Goal: Information Seeking & Learning: Learn about a topic

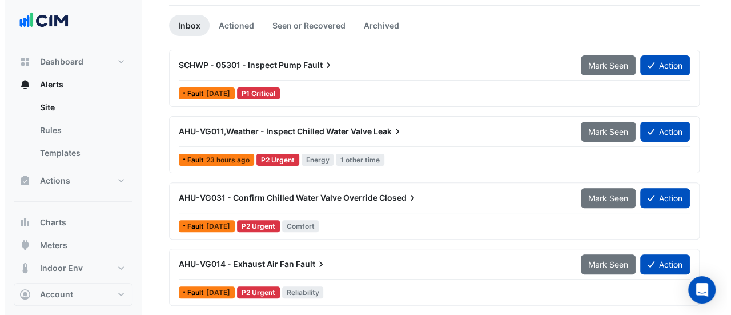
scroll to position [97, 0]
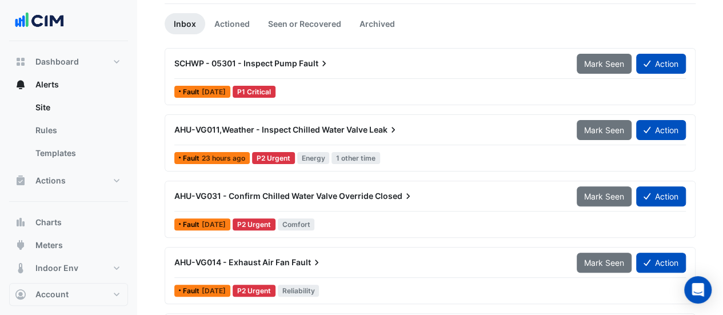
click at [348, 196] on span "AHU-VG031 - Confirm Chilled Water Valve Override" at bounding box center [273, 196] width 199 height 10
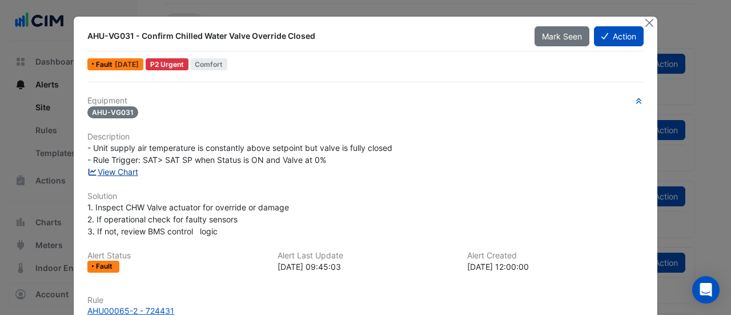
click at [105, 171] on link "View Chart" at bounding box center [112, 172] width 51 height 10
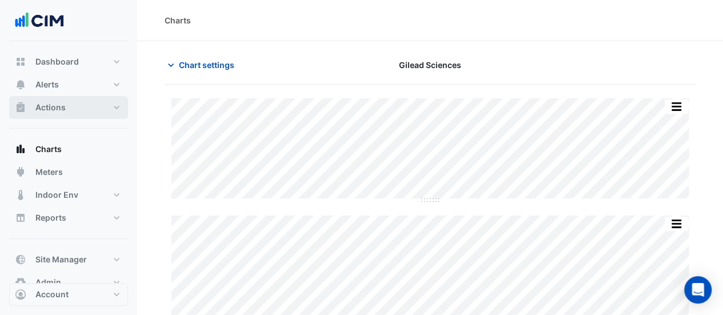
click at [53, 102] on span "Actions" at bounding box center [50, 107] width 30 height 11
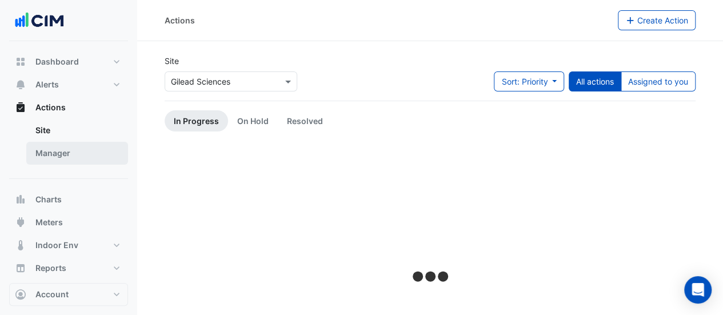
click at [62, 151] on link "Manager" at bounding box center [77, 153] width 102 height 23
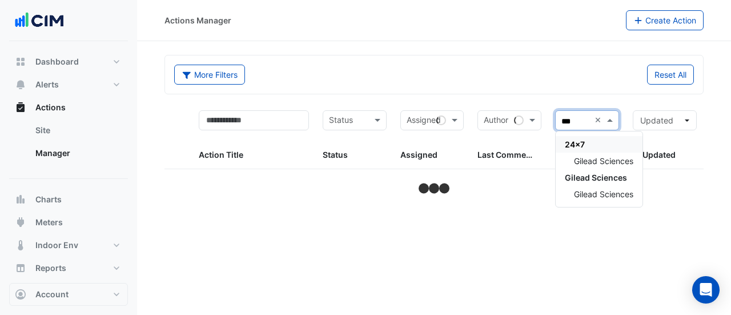
type input "****"
click at [583, 190] on span "Gilead Sciences" at bounding box center [603, 194] width 59 height 10
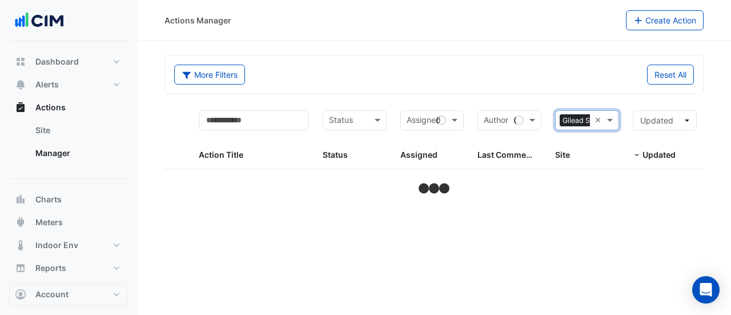
select select "***"
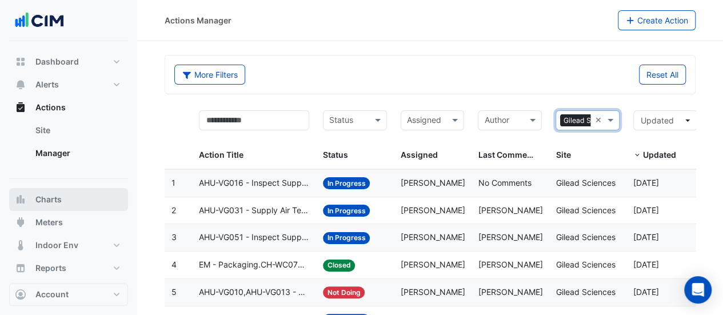
click at [57, 199] on span "Charts" at bounding box center [48, 199] width 26 height 11
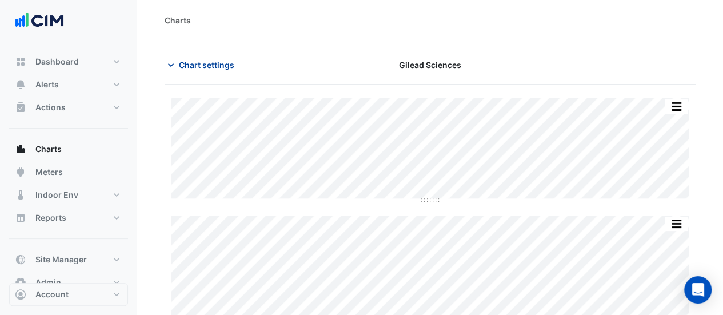
click at [191, 57] on button "Chart settings" at bounding box center [203, 65] width 77 height 20
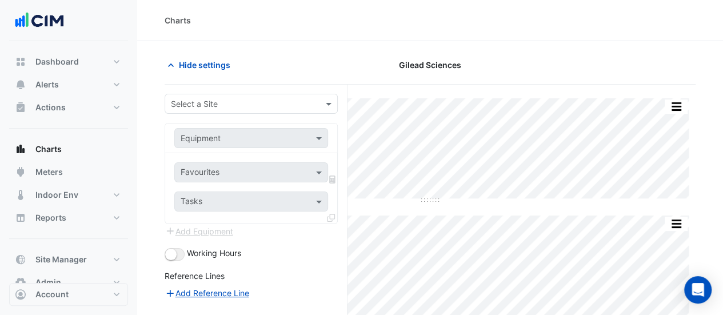
click at [203, 100] on input "text" at bounding box center [240, 104] width 138 height 12
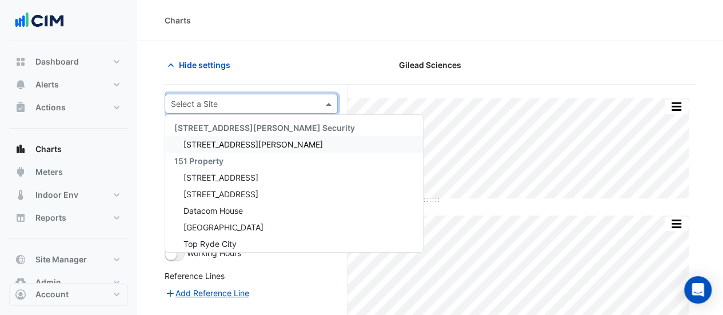
type input "**********"
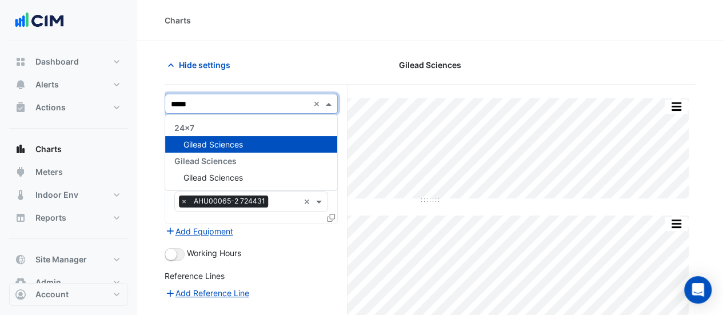
type input "******"
click at [191, 175] on span "Gilead Sciences" at bounding box center [212, 178] width 59 height 10
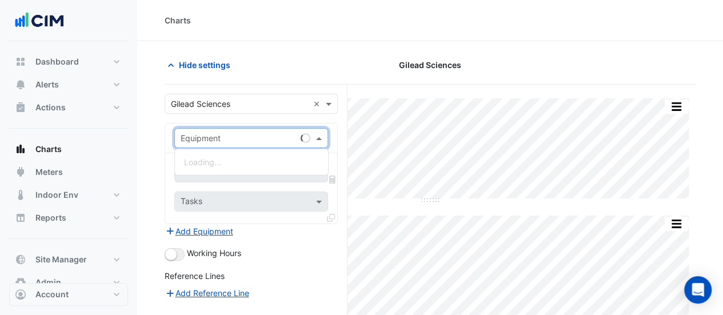
click at [207, 135] on input "text" at bounding box center [240, 139] width 118 height 12
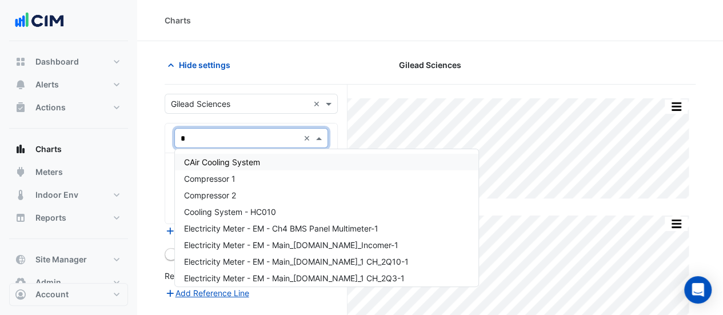
type input "**"
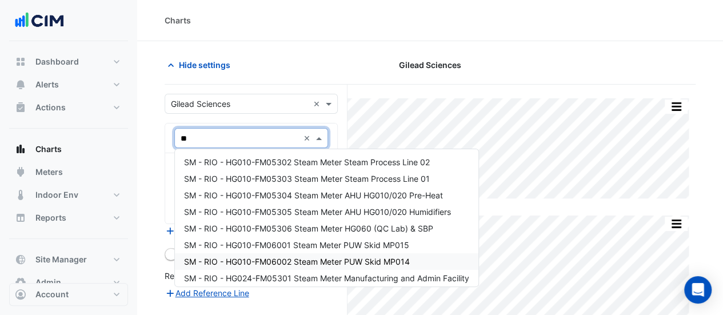
scroll to position [14, 0]
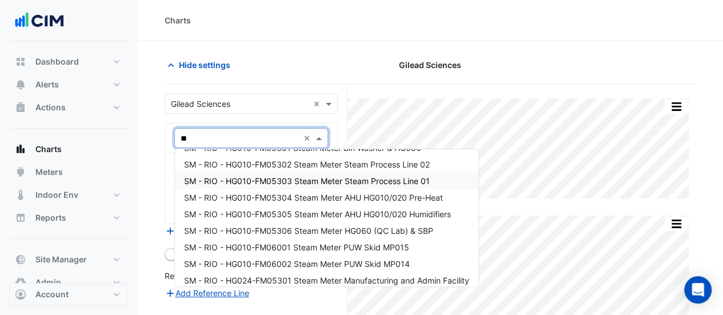
click at [251, 178] on span "SM - RIO - HG010-FM05303 Steam Meter Steam Process Line 01" at bounding box center [307, 181] width 246 height 10
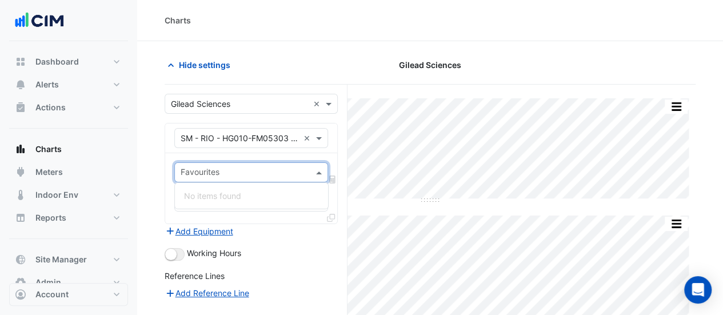
click at [246, 169] on input "text" at bounding box center [245, 173] width 128 height 12
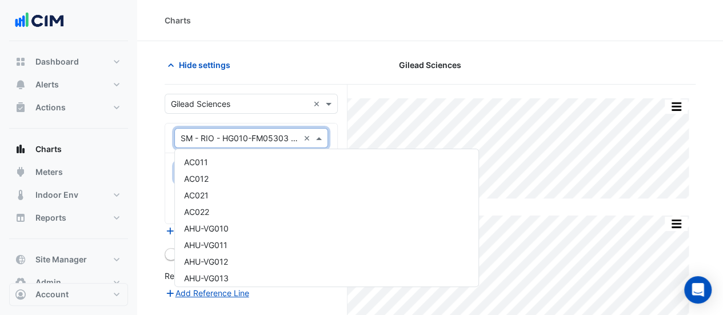
click at [233, 138] on input "text" at bounding box center [240, 139] width 118 height 12
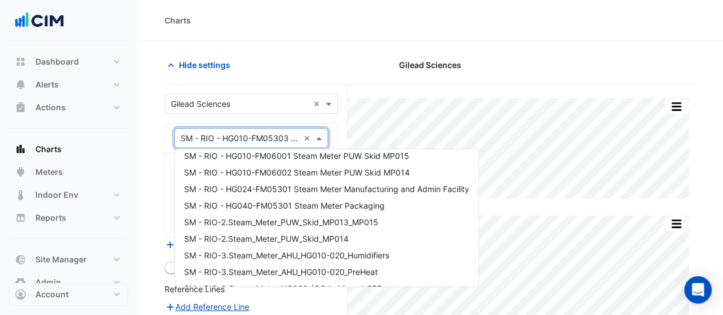
scroll to position [3336, 0]
click at [259, 231] on div "SM - RIO-2.Steam_Meter_PUW_Skid_MP014" at bounding box center [326, 239] width 303 height 17
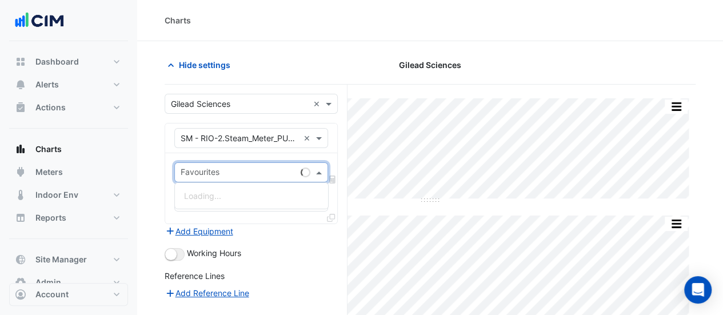
click at [242, 162] on div "Favourites" at bounding box center [251, 172] width 154 height 20
click at [241, 193] on span "Steam Generation - BMS, Metering" at bounding box center [249, 196] width 130 height 10
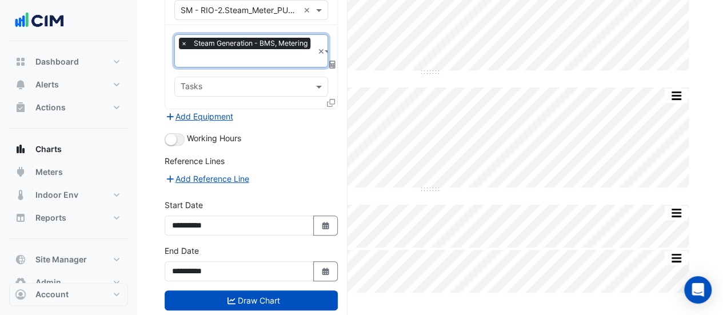
scroll to position [149, 0]
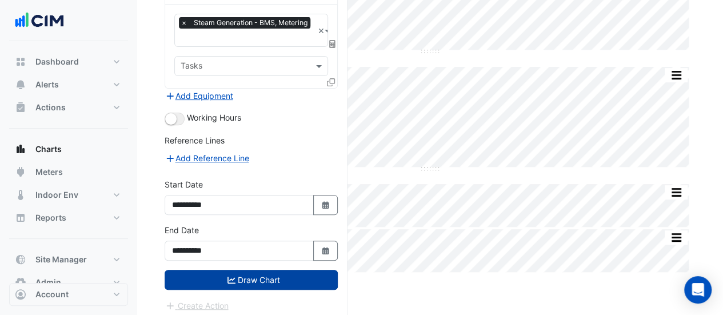
click at [241, 275] on button "Draw Chart" at bounding box center [251, 280] width 173 height 20
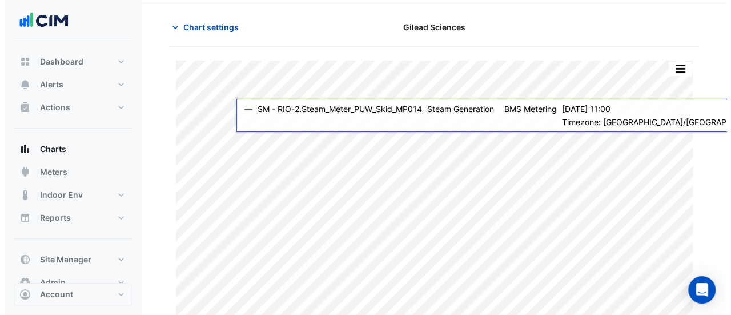
scroll to position [38, 0]
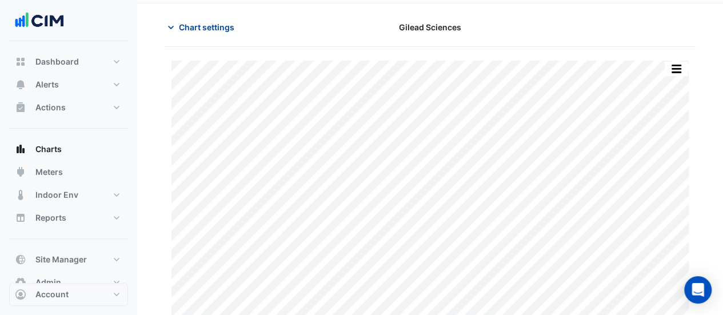
click at [198, 31] on span "Chart settings" at bounding box center [206, 27] width 55 height 12
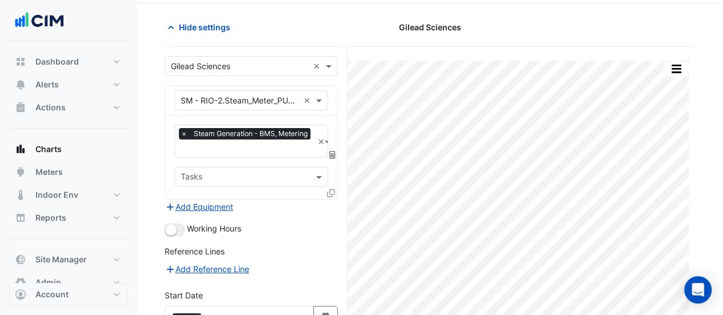
click at [330, 189] on icon at bounding box center [331, 193] width 8 height 8
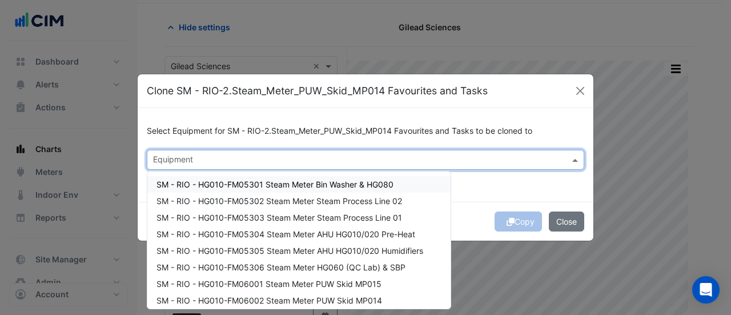
click at [262, 157] on input "text" at bounding box center [359, 161] width 412 height 12
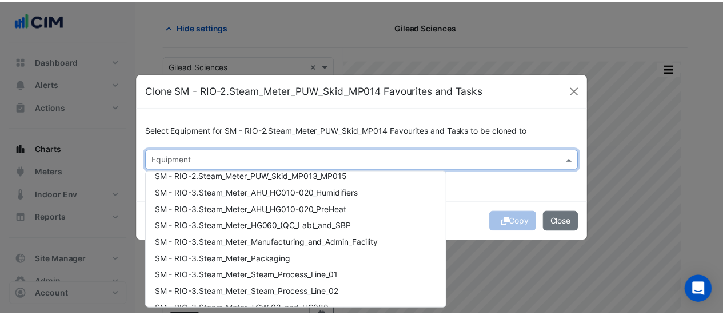
scroll to position [187, 0]
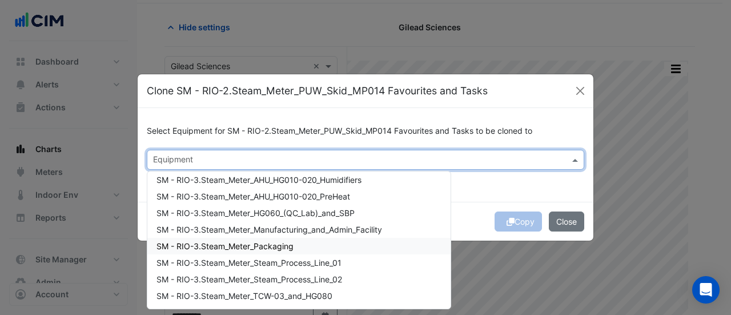
click at [249, 247] on span "SM - RIO-3.Steam_Meter_Packaging" at bounding box center [225, 246] width 137 height 10
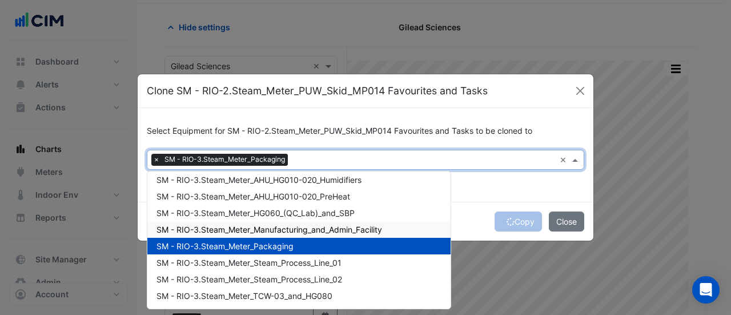
click at [252, 233] on span "SM - RIO-3.Steam_Meter_Manufacturing_and_Admin_Facility" at bounding box center [270, 230] width 226 height 10
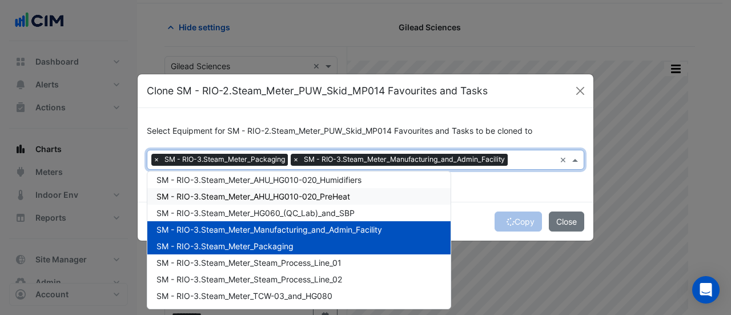
click at [258, 199] on span "SM - RIO-3.Steam_Meter_AHU_HG010-020_PreHeat" at bounding box center [254, 196] width 194 height 10
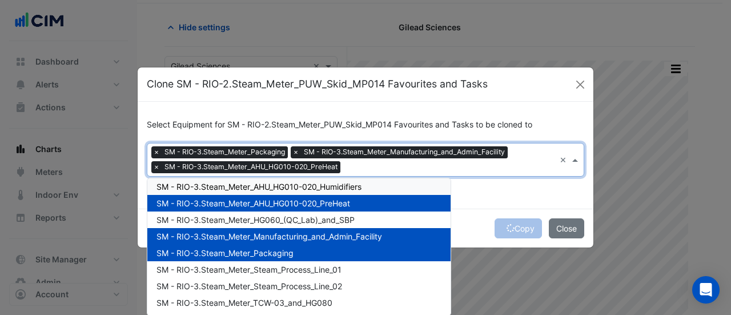
click at [258, 190] on span "SM - RIO-3.Steam_Meter_AHU_HG010-020_Humidifiers" at bounding box center [259, 187] width 205 height 10
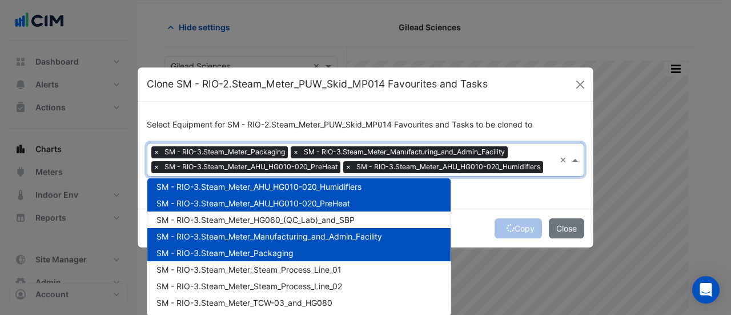
click at [488, 196] on div "Select Equipment for SM - RIO-2.Steam_Meter_PUW_Skid_MP014 Favourites and Tasks…" at bounding box center [366, 155] width 456 height 107
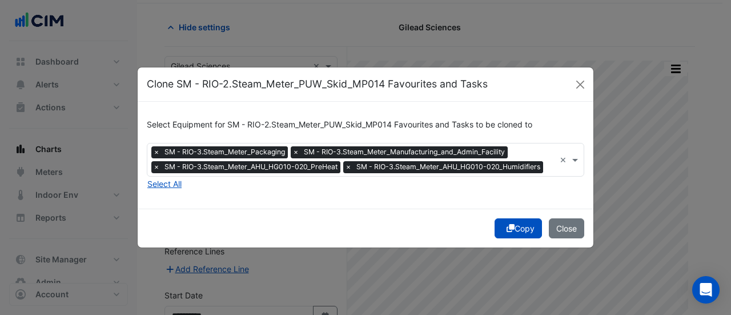
click at [516, 224] on button "Copy" at bounding box center [518, 228] width 47 height 20
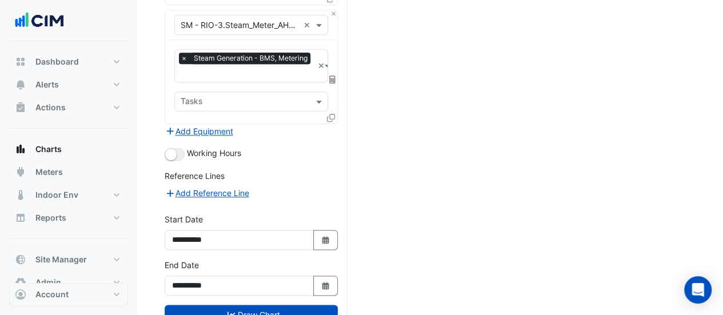
scroll to position [616, 0]
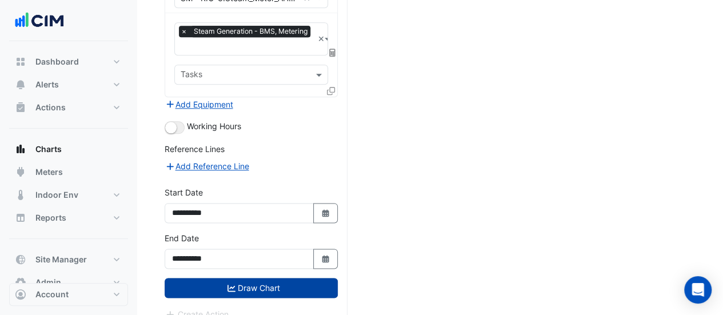
click at [267, 278] on button "Draw Chart" at bounding box center [251, 288] width 173 height 20
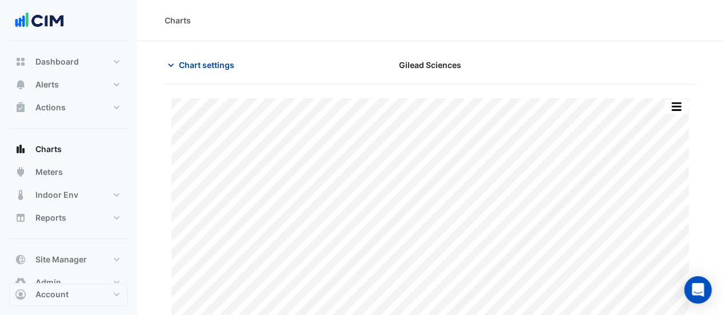
click at [195, 59] on span "Chart settings" at bounding box center [206, 65] width 55 height 12
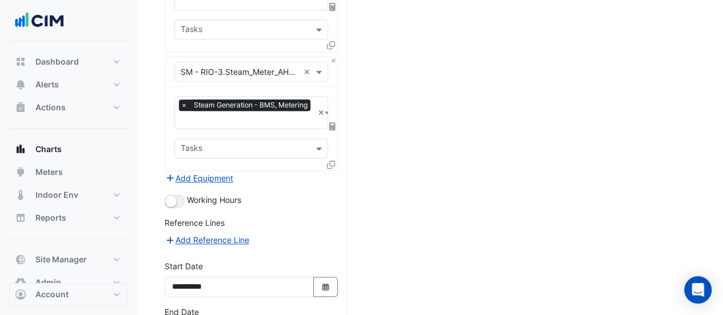
scroll to position [616, 0]
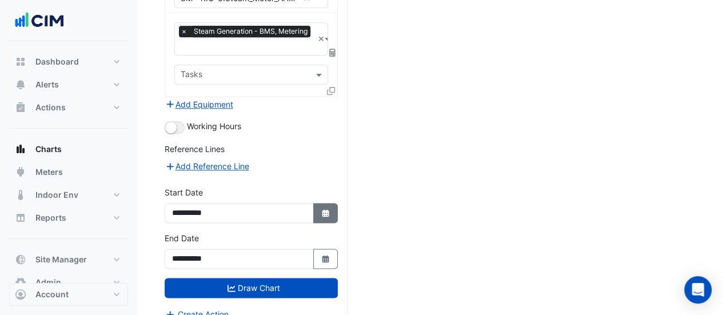
click at [324, 209] on icon "button" at bounding box center [325, 212] width 7 height 7
select select "*"
select select "****"
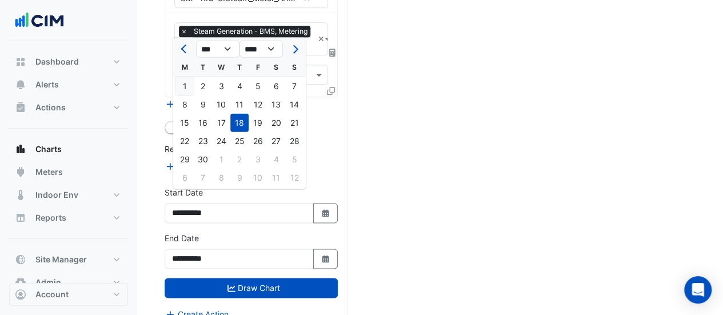
click at [189, 82] on div "1" at bounding box center [184, 86] width 18 height 18
type input "**********"
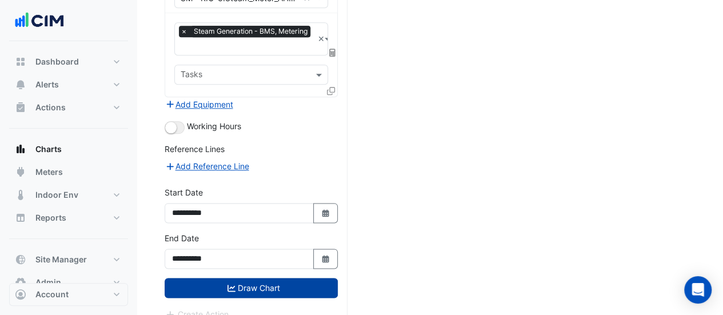
click at [231, 283] on fa-icon "submit" at bounding box center [231, 288] width 8 height 10
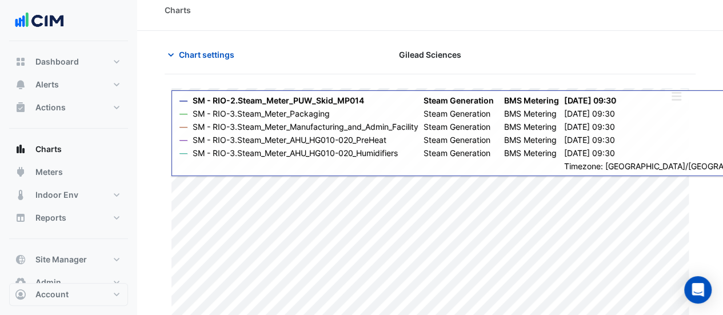
scroll to position [11, 0]
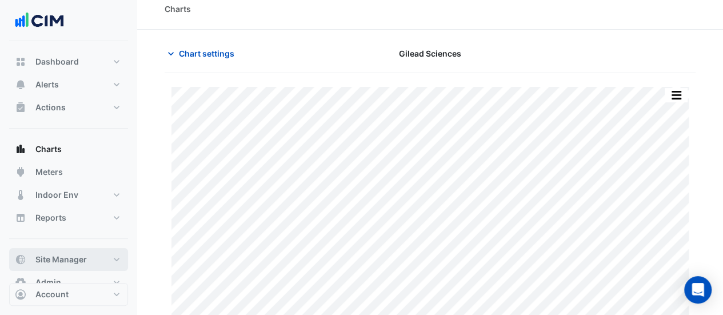
click at [89, 254] on button "Site Manager" at bounding box center [68, 259] width 119 height 23
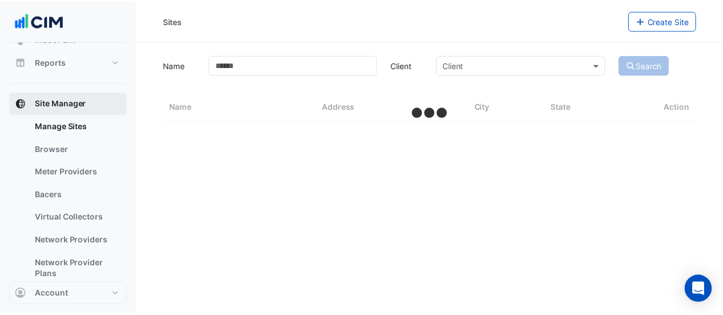
scroll to position [158, 0]
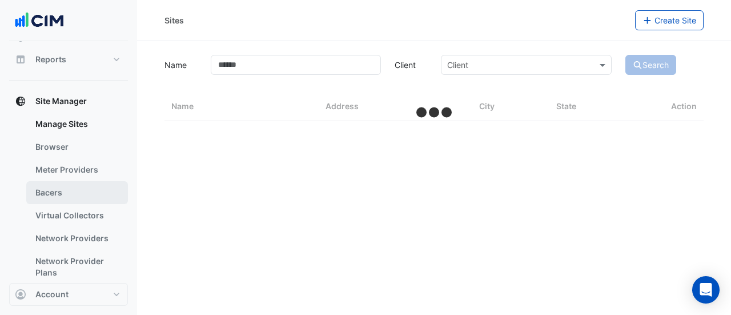
click at [51, 194] on link "Bacers" at bounding box center [77, 192] width 102 height 23
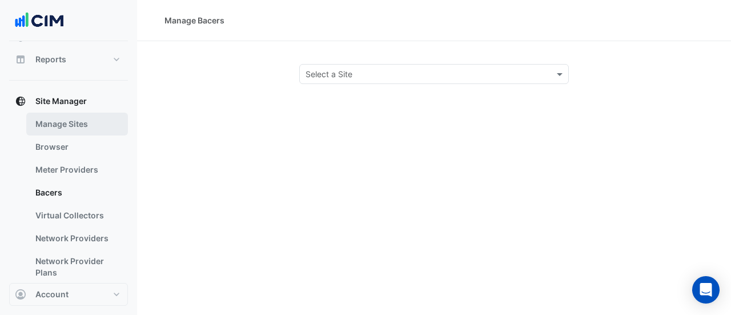
click at [83, 128] on link "Manage Sites" at bounding box center [77, 124] width 102 height 23
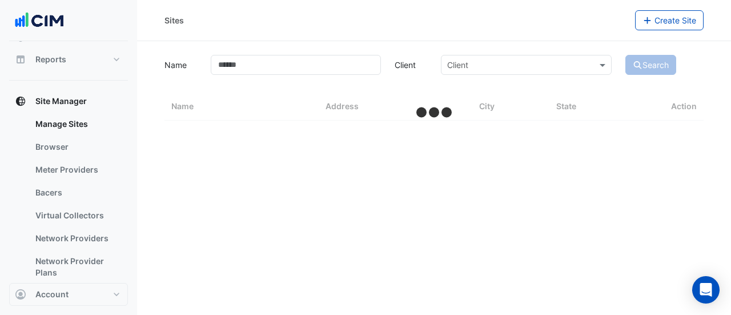
select select "***"
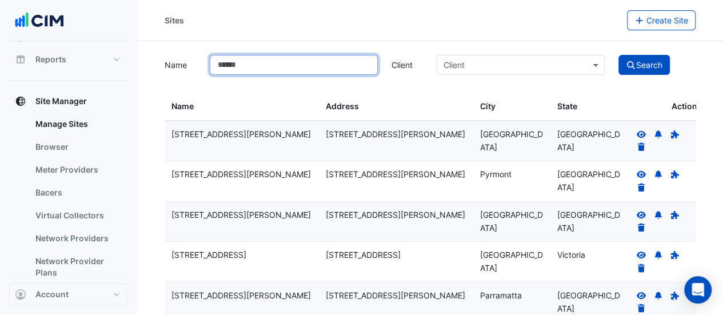
click at [323, 57] on input "Name" at bounding box center [294, 65] width 168 height 20
type input "******"
click at [618, 55] on button "Search" at bounding box center [643, 65] width 51 height 20
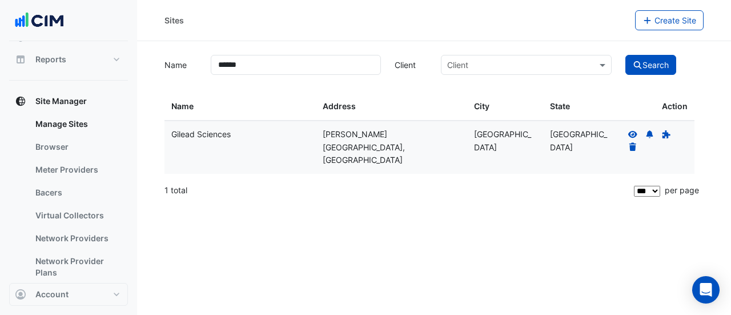
click at [631, 132] on icon at bounding box center [632, 133] width 9 height 7
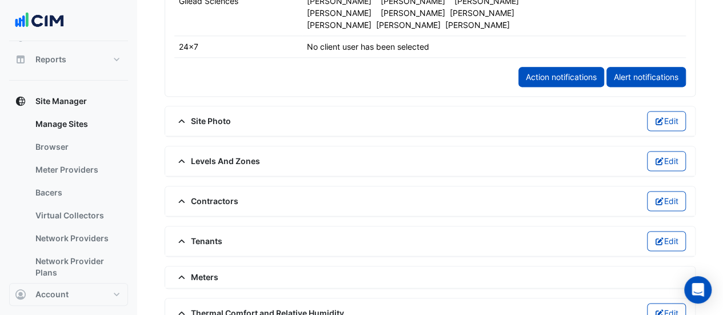
scroll to position [730, 0]
click at [239, 270] on div "Meters" at bounding box center [429, 276] width 511 height 12
click at [209, 270] on span "Meters" at bounding box center [196, 276] width 44 height 12
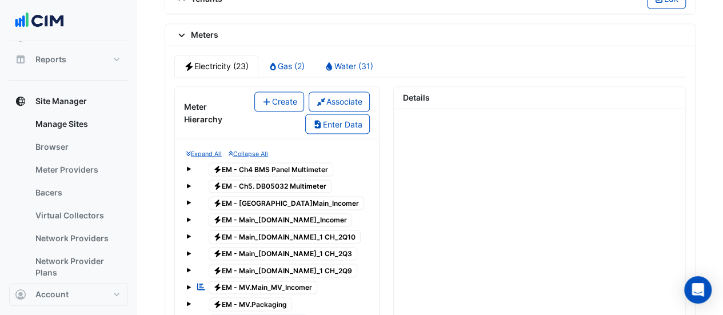
scroll to position [972, 0]
click at [275, 162] on span "Electricity EM - Ch4 BMS Panel Multimeter" at bounding box center [271, 169] width 125 height 14
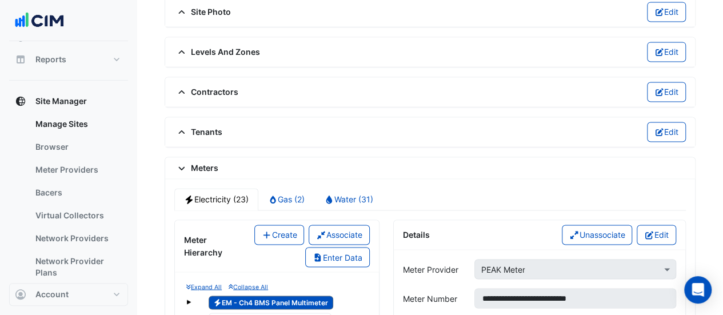
scroll to position [838, 0]
click at [648, 231] on icon "button" at bounding box center [649, 235] width 8 height 8
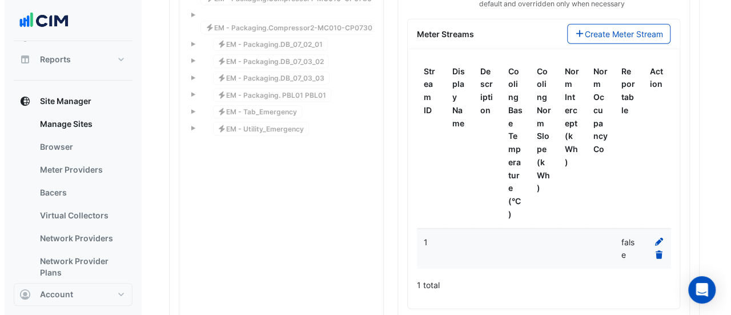
scroll to position [1431, 0]
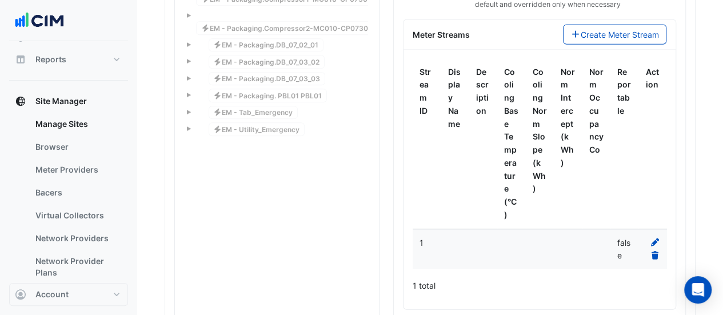
click at [651, 238] on icon at bounding box center [655, 242] width 10 height 8
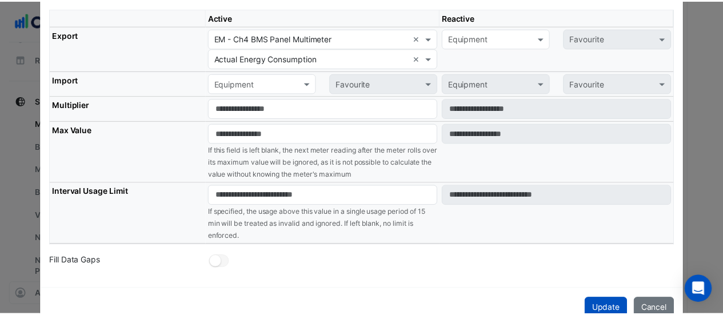
scroll to position [398, 0]
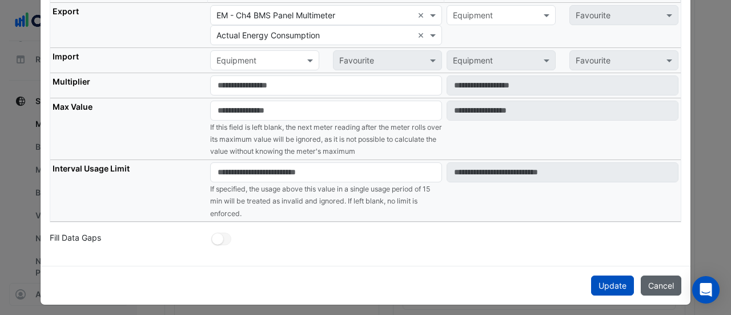
click at [648, 281] on button "Cancel" at bounding box center [661, 285] width 41 height 20
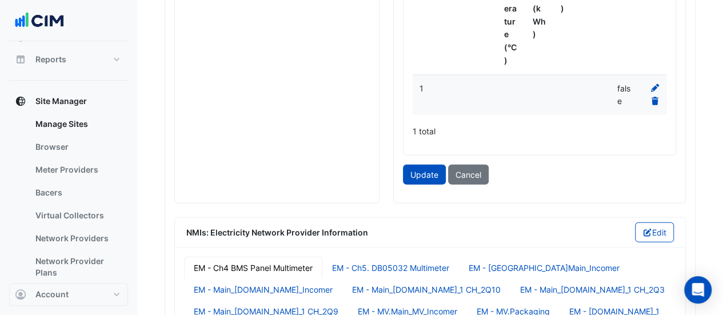
scroll to position [1586, 0]
click at [455, 164] on button "Cancel" at bounding box center [468, 174] width 41 height 20
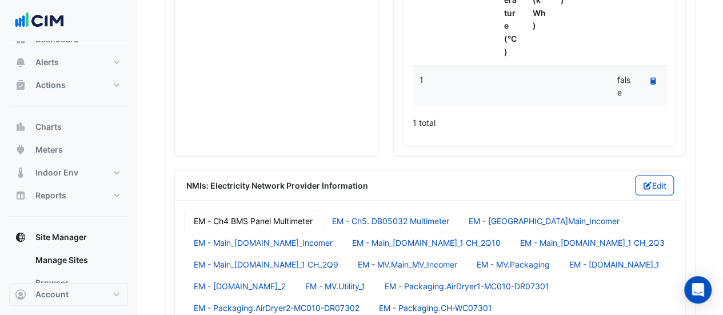
scroll to position [22, 0]
click at [54, 129] on span "Charts" at bounding box center [48, 127] width 26 height 11
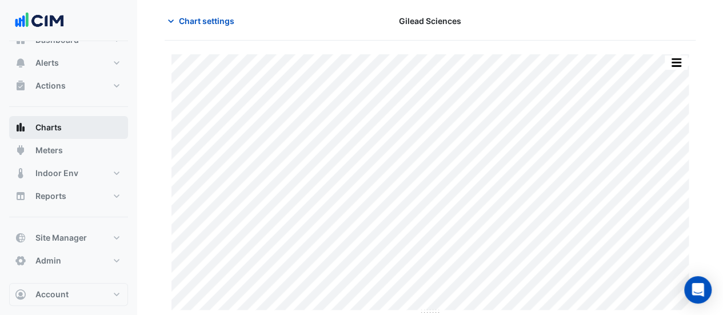
scroll to position [43, 0]
click at [199, 18] on span "Chart settings" at bounding box center [206, 21] width 55 height 12
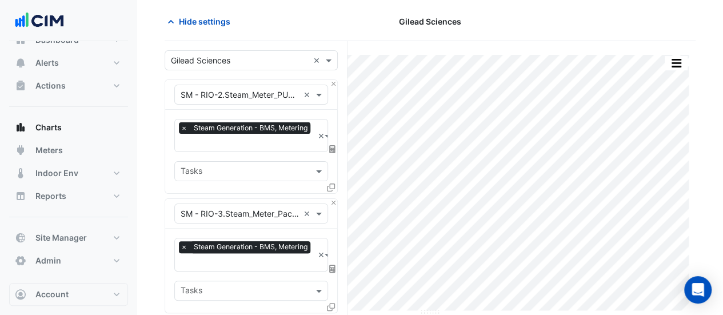
click at [263, 208] on input "text" at bounding box center [240, 214] width 118 height 12
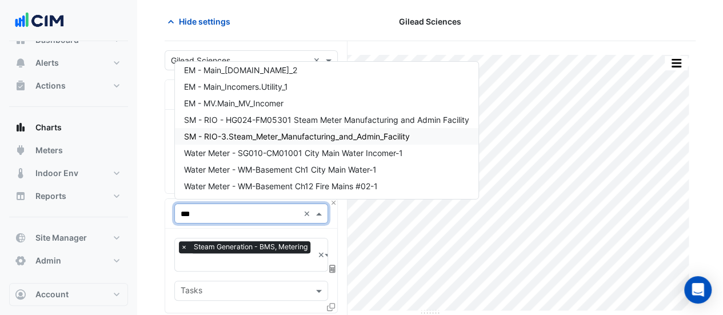
scroll to position [138, 0]
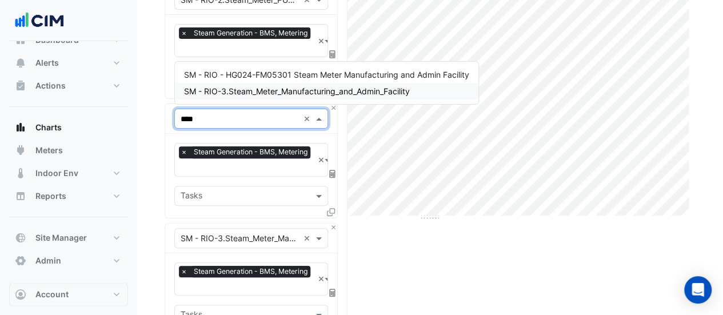
type input "****"
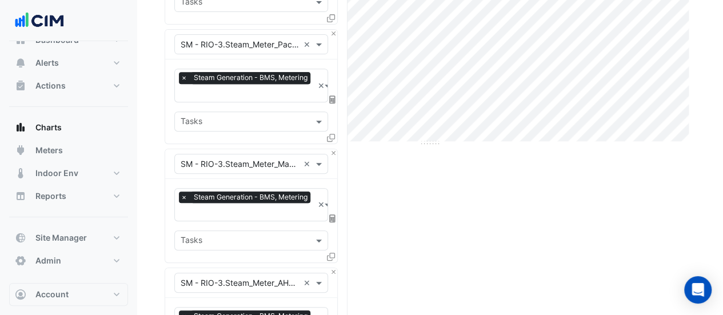
scroll to position [0, 0]
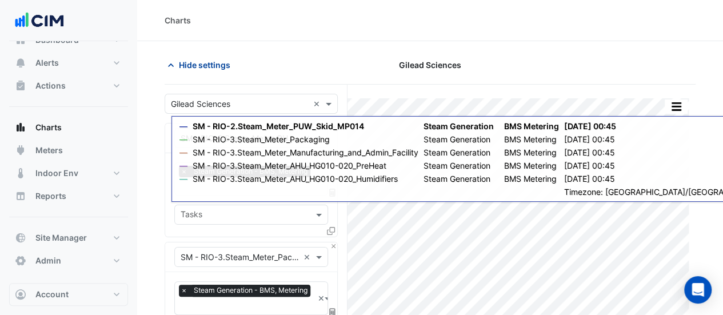
click at [217, 94] on div "× Gilead Sciences ×" at bounding box center [251, 104] width 173 height 20
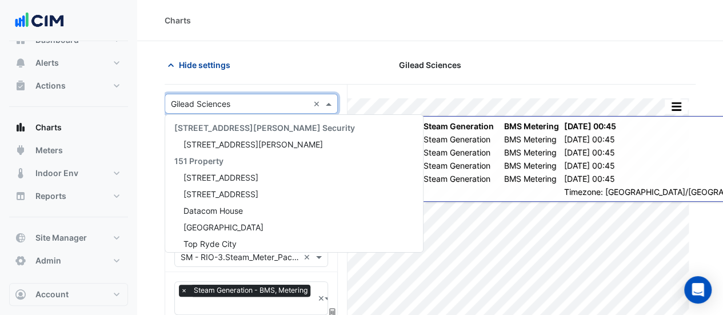
scroll to position [319, 0]
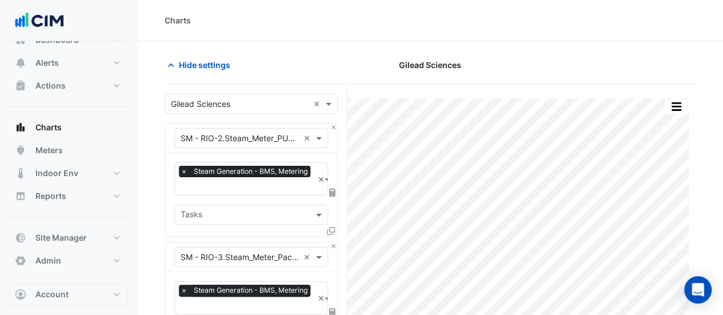
click at [274, 135] on input "text" at bounding box center [240, 139] width 118 height 12
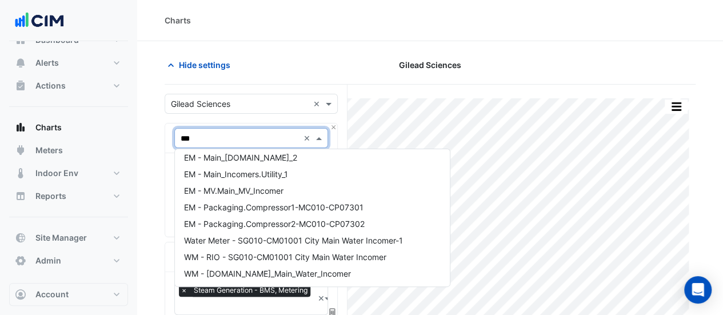
scroll to position [303, 0]
type input "*"
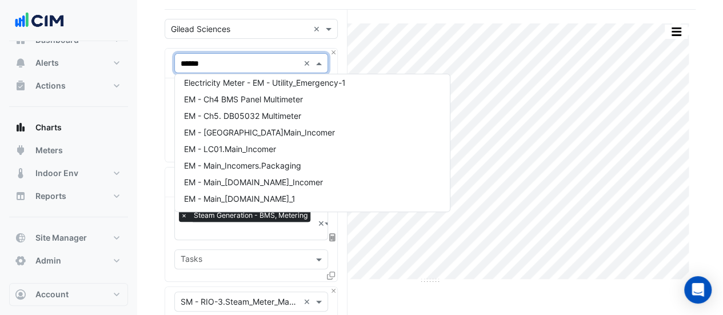
scroll to position [0, 0]
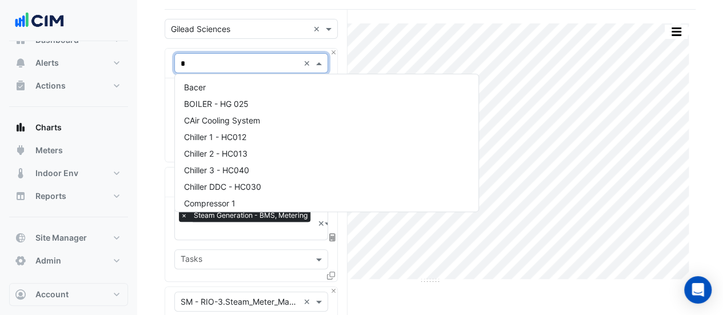
type input "*"
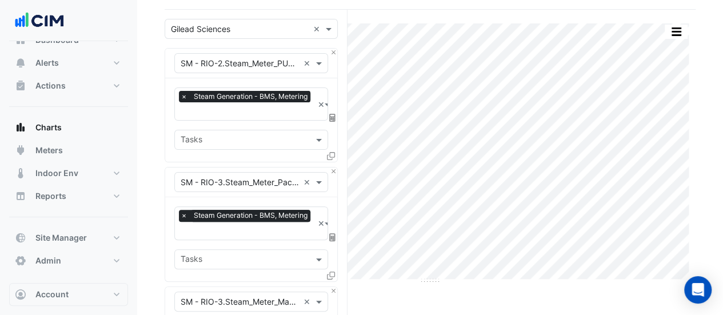
click at [193, 58] on input "text" at bounding box center [240, 64] width 118 height 12
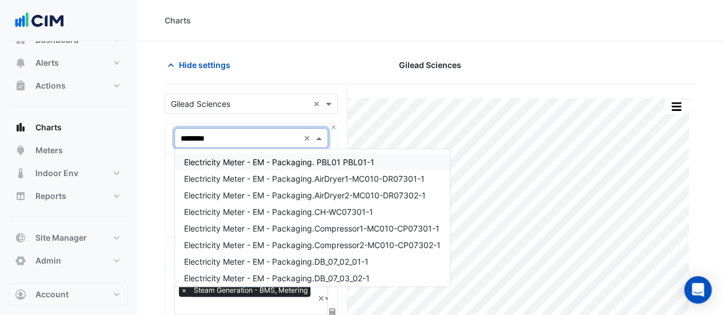
type input "*********"
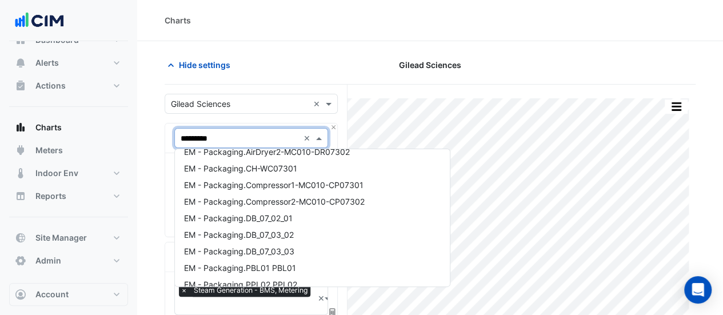
scroll to position [186, 0]
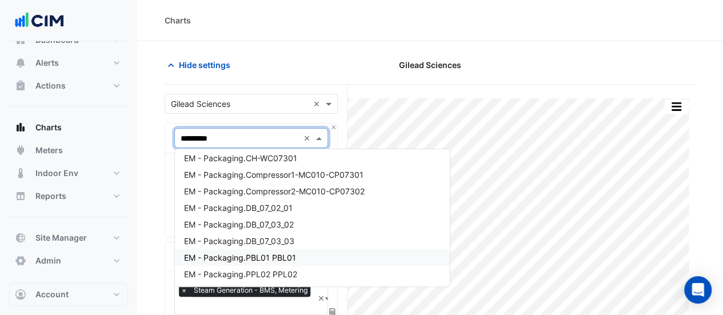
click at [293, 254] on span "EM - Packaging.PBL01 PBL01" at bounding box center [240, 258] width 112 height 10
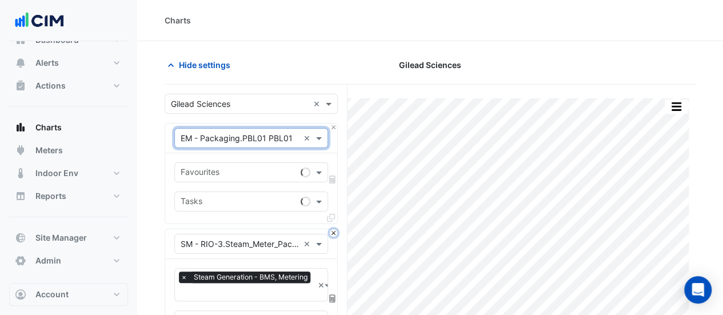
click at [335, 231] on button "Close" at bounding box center [333, 232] width 7 height 7
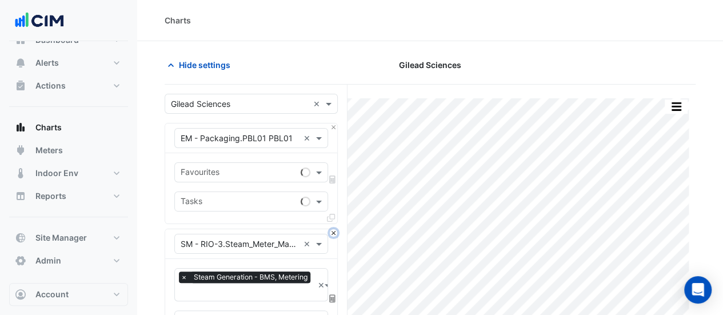
click at [335, 231] on button "Close" at bounding box center [333, 232] width 7 height 7
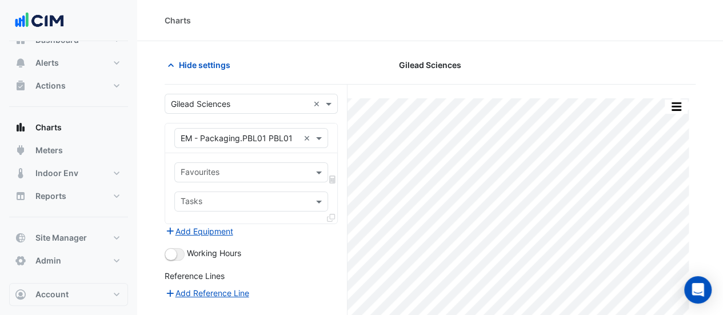
click at [225, 165] on div "Favourites" at bounding box center [242, 172] width 134 height 18
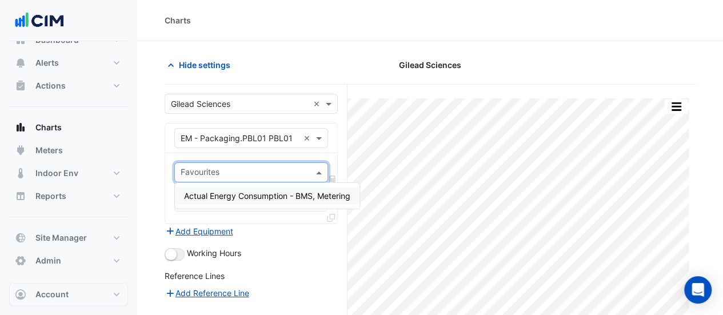
click at [227, 194] on span "Actual Energy Consumption - BMS, Metering" at bounding box center [267, 196] width 166 height 10
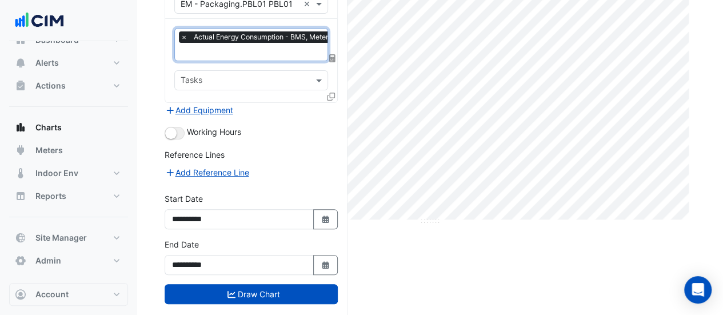
scroll to position [149, 0]
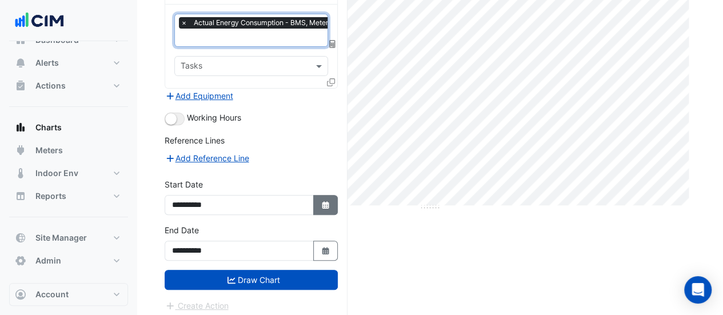
click at [325, 201] on icon "button" at bounding box center [325, 204] width 7 height 7
select select "*"
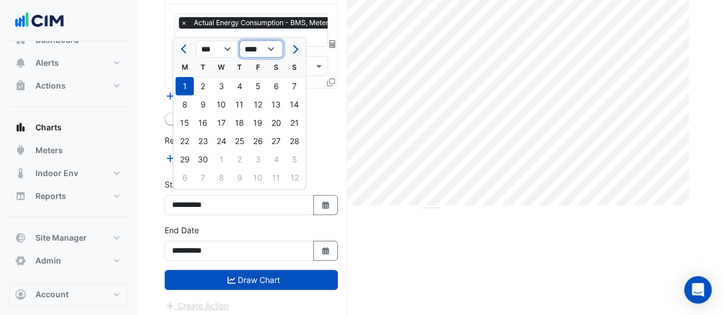
click at [266, 47] on select "**** **** **** **** **** **** **** **** **** **** ****" at bounding box center [260, 49] width 43 height 17
select select "****"
click at [239, 41] on select "**** **** **** **** **** **** **** **** **** **** ****" at bounding box center [260, 49] width 43 height 17
click at [182, 46] on button "Previous month" at bounding box center [185, 49] width 14 height 18
select select "*"
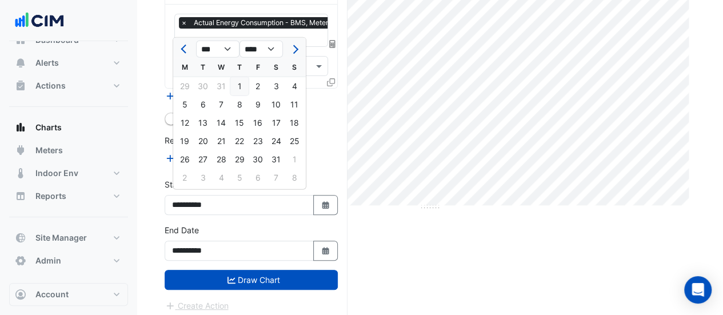
click at [237, 83] on div "1" at bounding box center [239, 86] width 18 height 18
type input "**********"
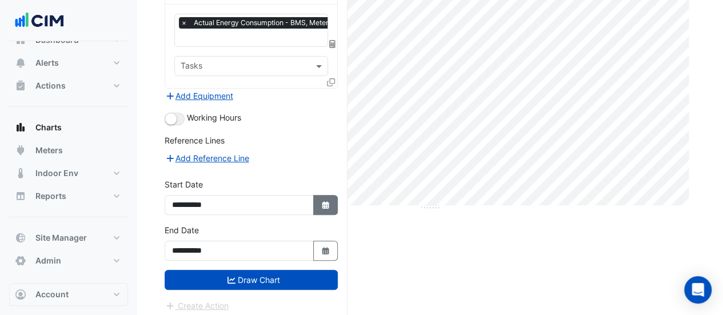
click at [330, 199] on button "Select Date" at bounding box center [325, 205] width 25 height 20
select select "*"
select select "****"
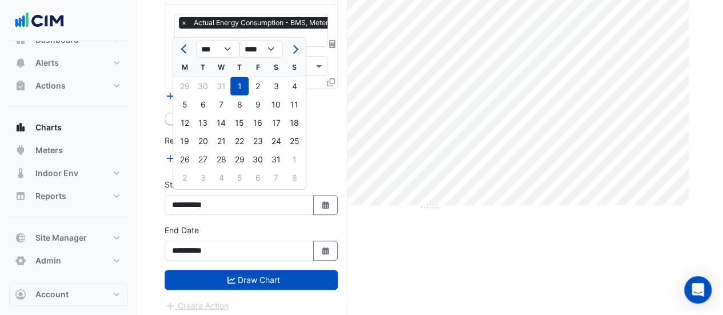
click at [326, 154] on div "Add Reference Line" at bounding box center [251, 158] width 173 height 14
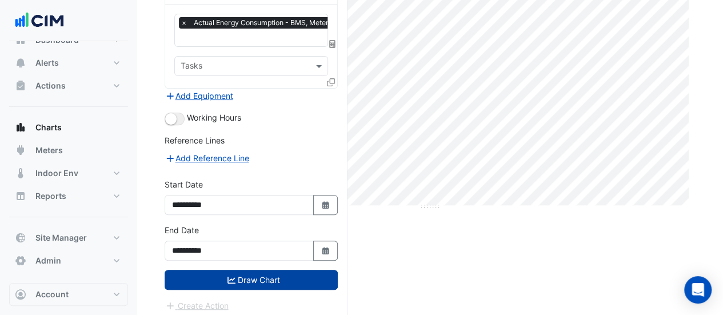
click at [278, 270] on button "Draw Chart" at bounding box center [251, 280] width 173 height 20
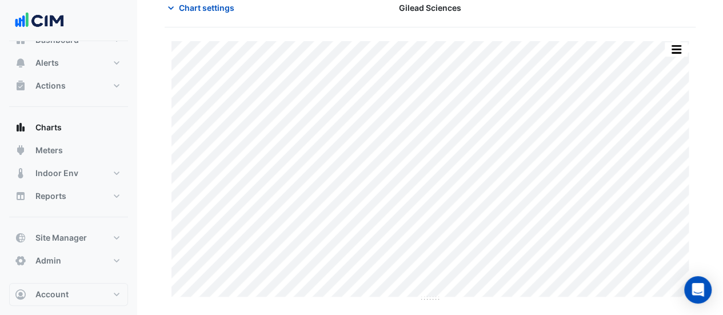
scroll to position [64, 0]
click at [193, 5] on span "Chart settings" at bounding box center [206, 1] width 55 height 12
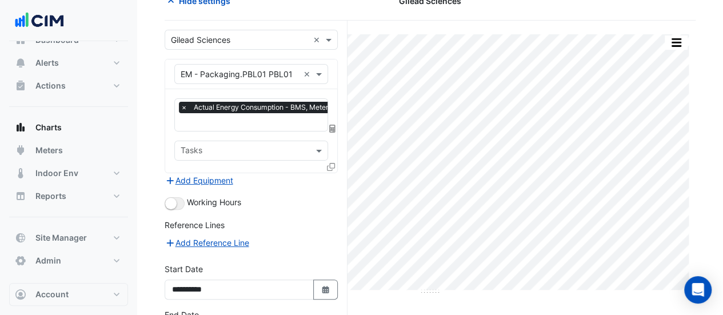
click at [223, 72] on input "text" at bounding box center [240, 75] width 118 height 12
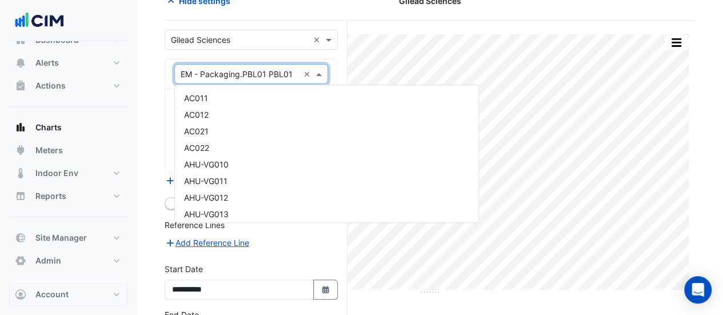
scroll to position [2324, 0]
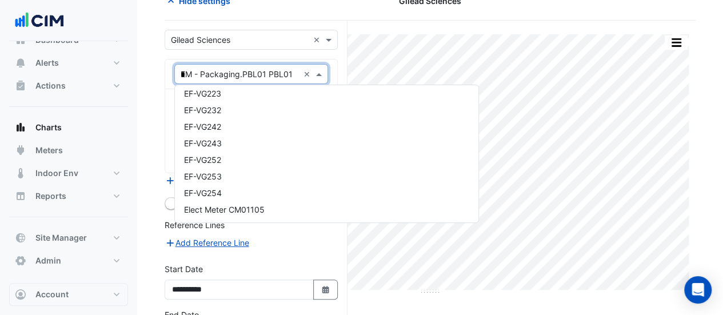
type input "**"
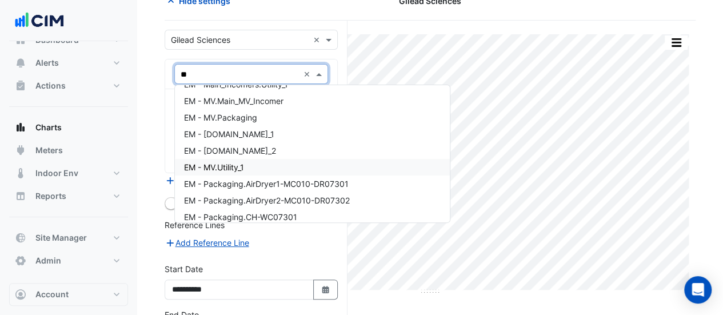
scroll to position [610, 0]
click at [239, 131] on div "EM - MV.Tab_1" at bounding box center [312, 134] width 275 height 17
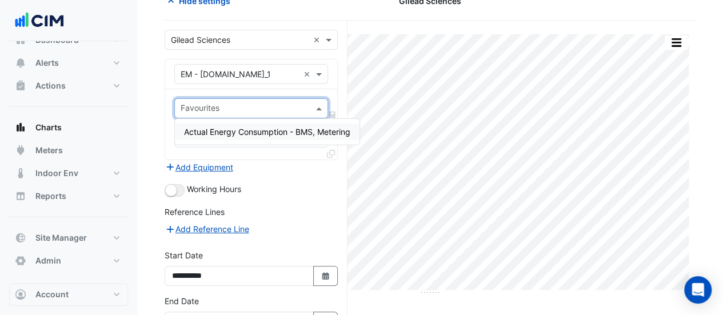
click at [231, 103] on input "text" at bounding box center [245, 109] width 128 height 12
click at [224, 128] on span "Actual Energy Consumption - BMS, Metering" at bounding box center [267, 132] width 166 height 10
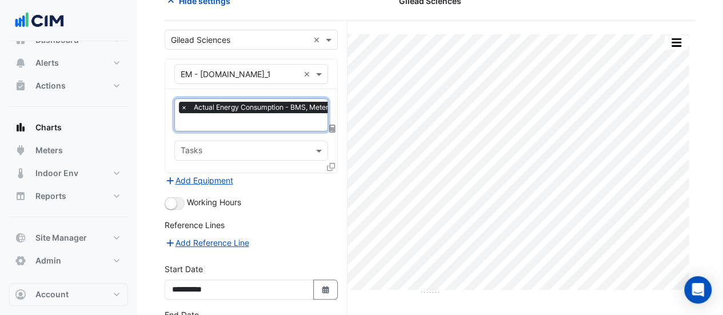
click at [209, 69] on input "text" at bounding box center [240, 75] width 118 height 12
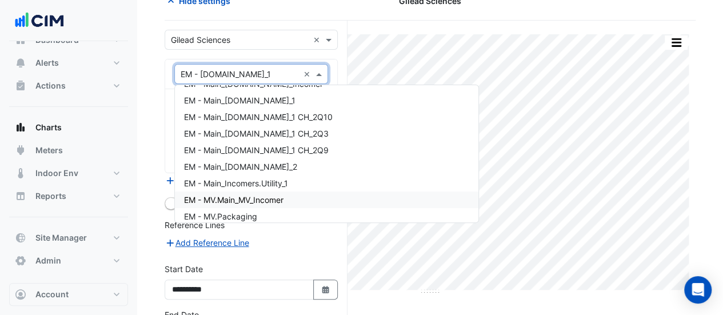
scroll to position [2002, 0]
click at [278, 117] on span "EM - Main_Incomers.Tab_1 CH_2Q10" at bounding box center [258, 118] width 149 height 10
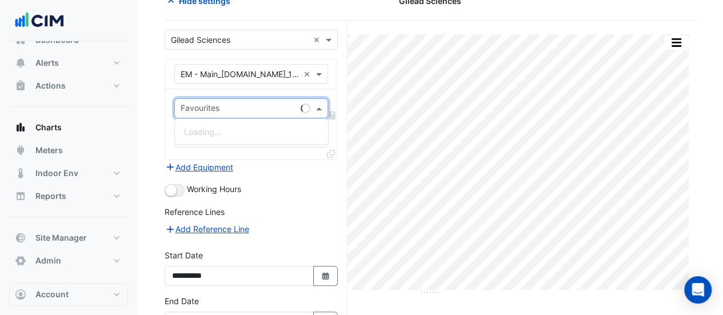
click at [248, 104] on input "text" at bounding box center [238, 109] width 115 height 12
click at [241, 133] on span "Actual Energy Consumption - BMS, Metering" at bounding box center [267, 132] width 166 height 10
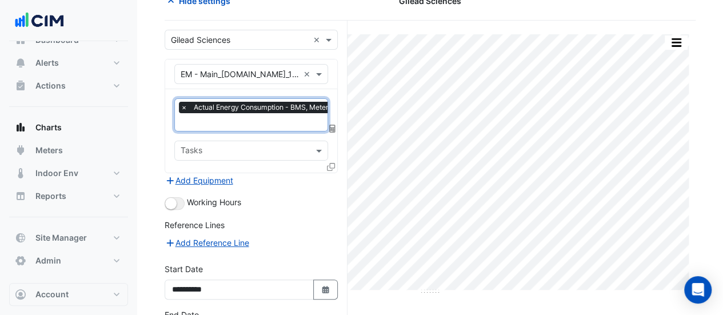
scroll to position [149, 0]
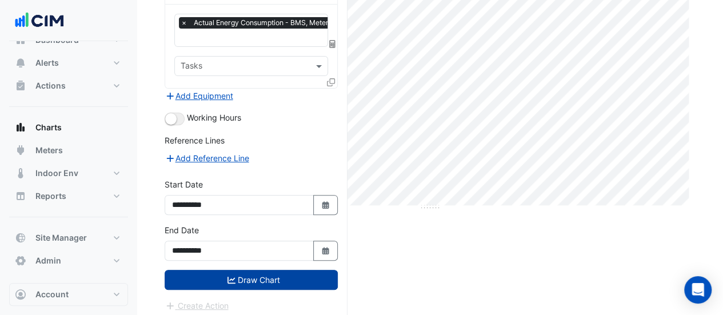
click at [262, 270] on button "Draw Chart" at bounding box center [251, 280] width 173 height 20
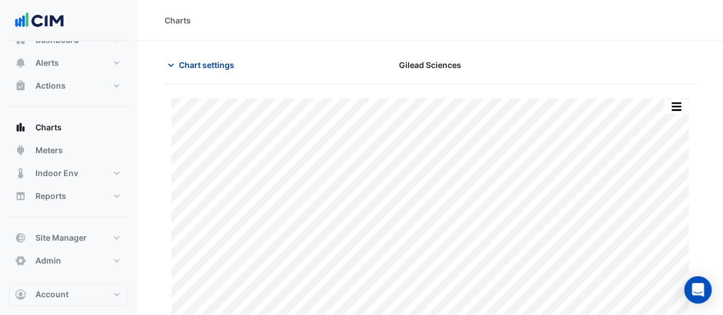
click at [195, 60] on span "Chart settings" at bounding box center [206, 65] width 55 height 12
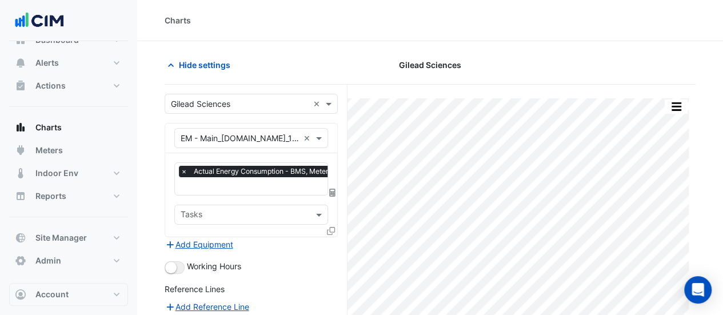
scroll to position [149, 0]
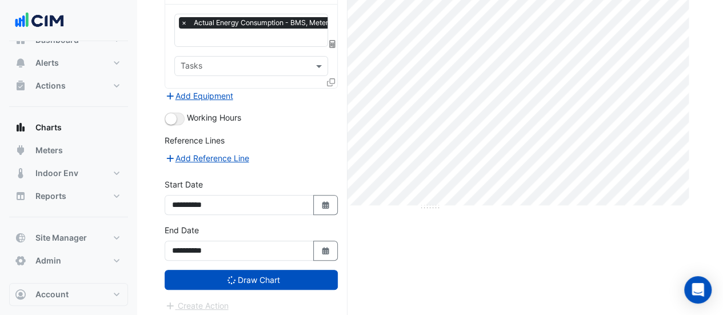
click at [521, 231] on div "Print Save as JPEG Save as PNG Sample Tooltip" at bounding box center [430, 128] width 531 height 385
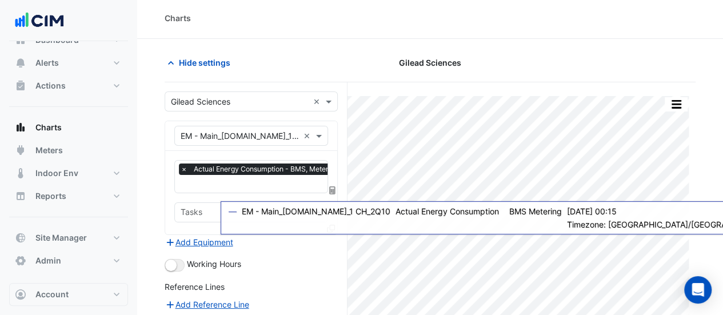
scroll to position [0, 0]
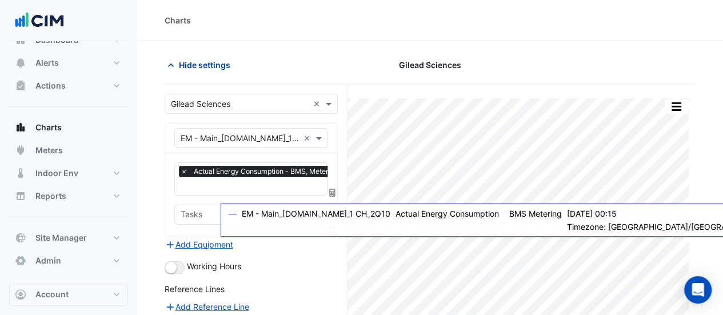
click at [185, 60] on span "Hide settings" at bounding box center [204, 65] width 51 height 12
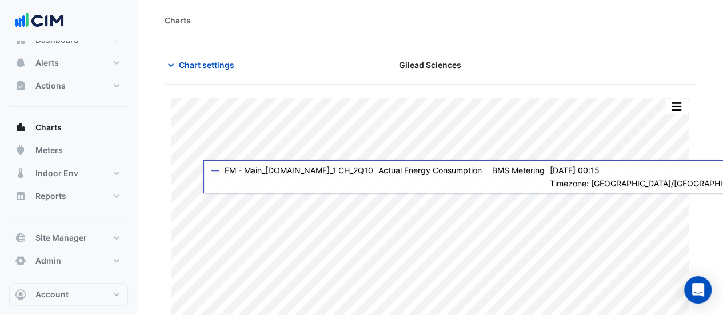
scroll to position [43, 0]
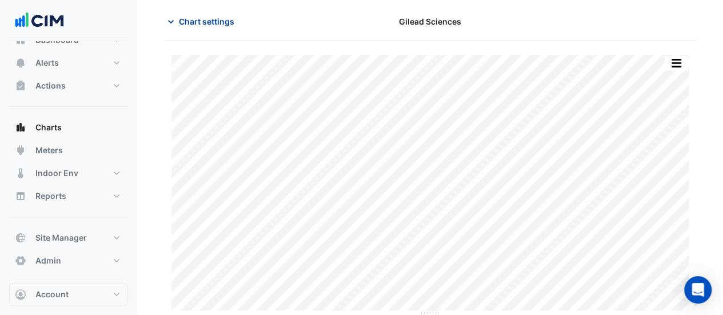
click at [203, 19] on span "Chart settings" at bounding box center [206, 21] width 55 height 12
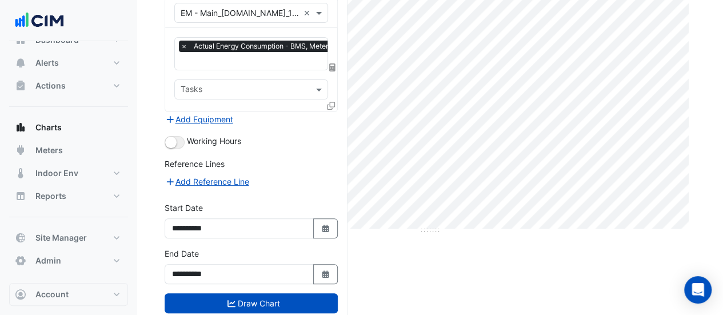
scroll to position [136, 0]
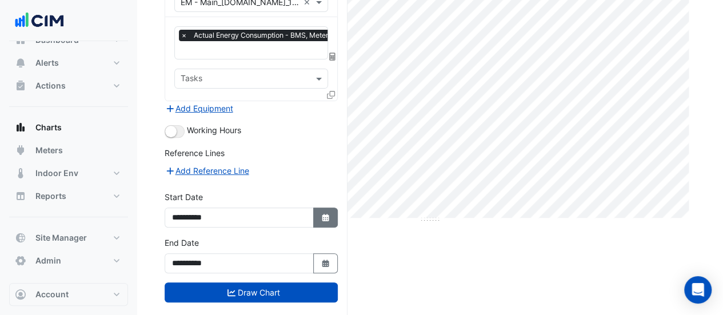
click at [324, 214] on icon "button" at bounding box center [325, 217] width 7 height 7
select select "*"
select select "****"
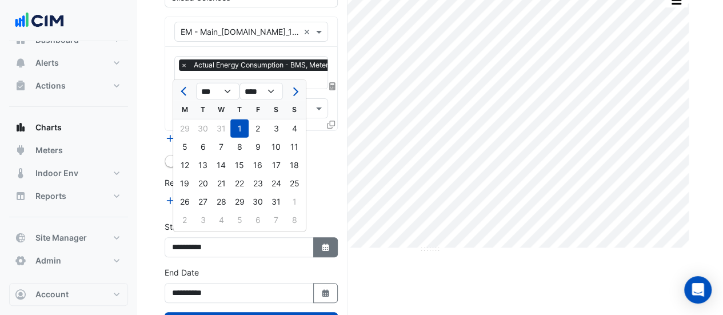
scroll to position [118, 0]
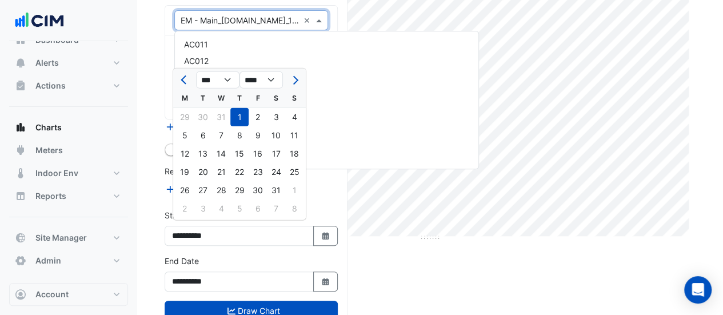
click at [258, 17] on input "text" at bounding box center [240, 21] width 118 height 12
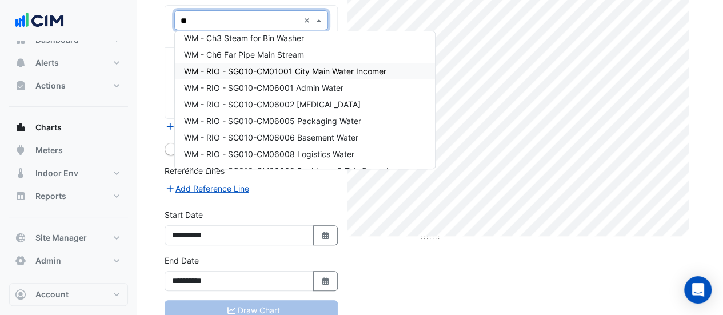
scroll to position [635, 0]
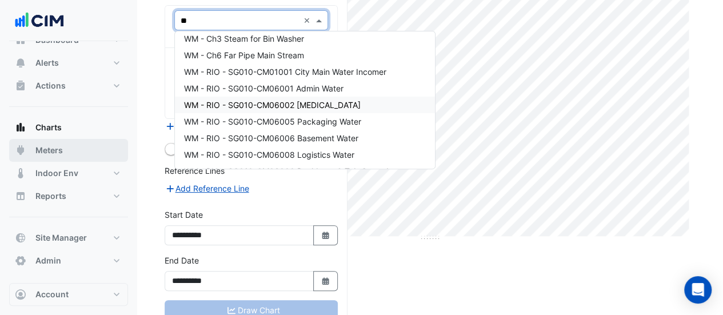
type input "**"
click at [32, 147] on button "Meters" at bounding box center [68, 150] width 119 height 23
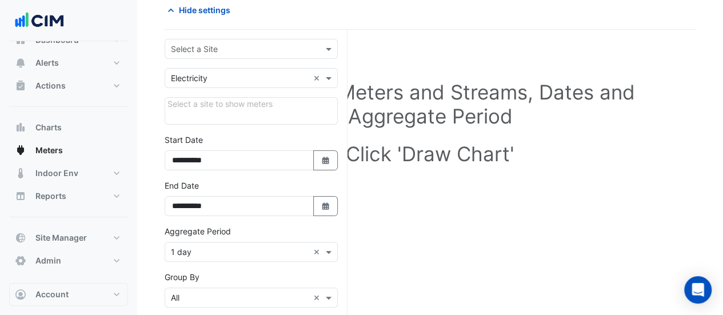
scroll to position [50, 0]
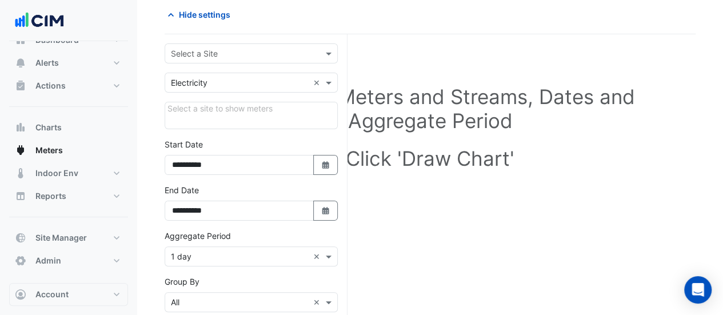
click at [204, 51] on input "text" at bounding box center [240, 54] width 138 height 12
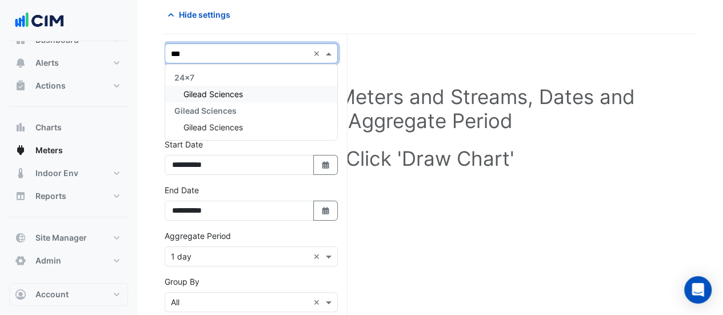
type input "****"
click at [197, 121] on div "Gilead Sciences" at bounding box center [251, 127] width 172 height 17
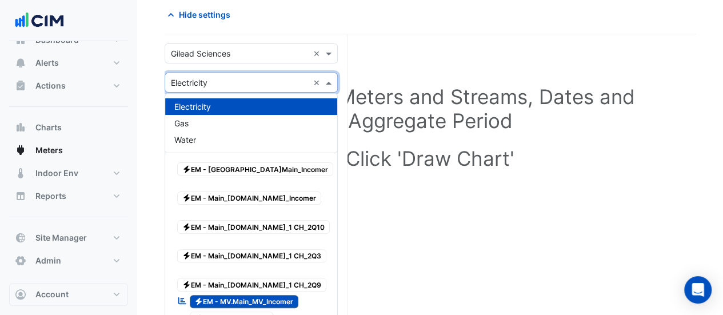
click at [225, 85] on input "text" at bounding box center [240, 83] width 138 height 12
click at [198, 135] on div "Water" at bounding box center [251, 139] width 172 height 17
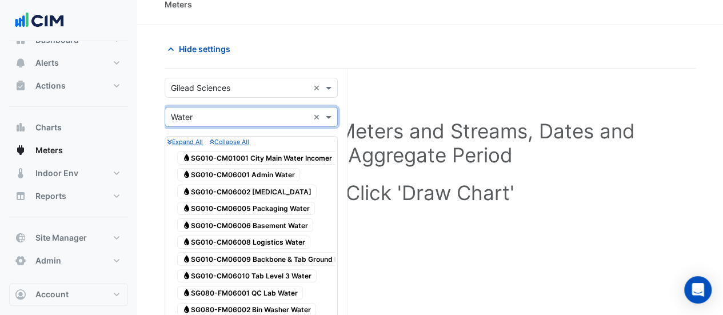
scroll to position [0, 0]
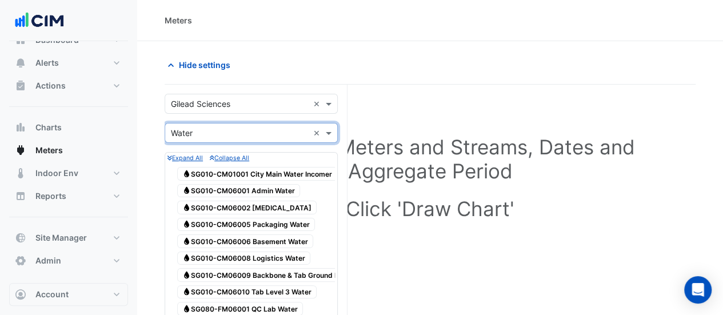
click at [192, 105] on input "text" at bounding box center [240, 104] width 138 height 12
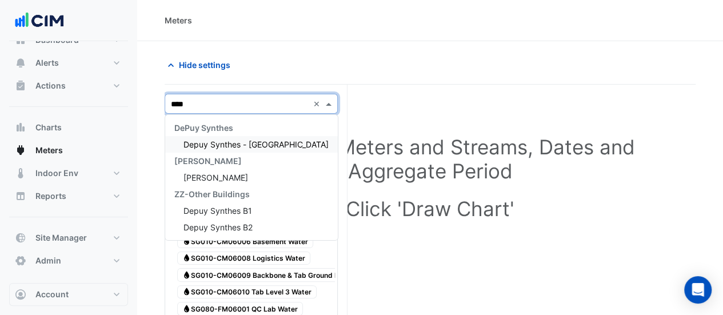
type input "*****"
click at [219, 208] on span "Depuy Synthes B1" at bounding box center [217, 211] width 69 height 10
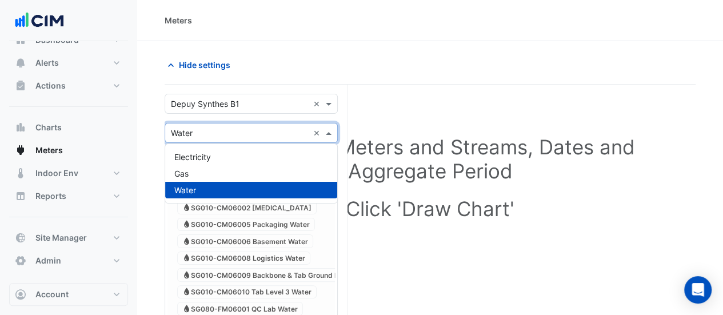
click at [218, 134] on input "text" at bounding box center [240, 133] width 138 height 12
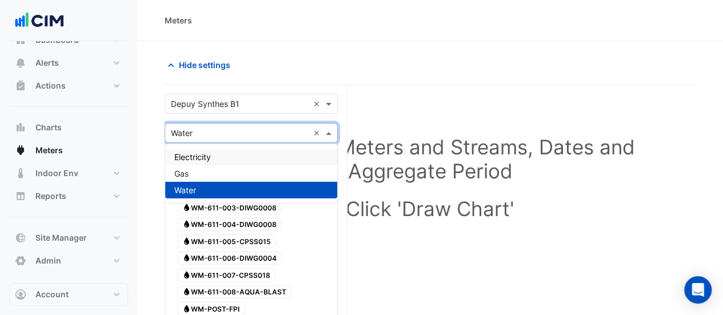
click at [207, 150] on div "Electricity" at bounding box center [251, 157] width 172 height 17
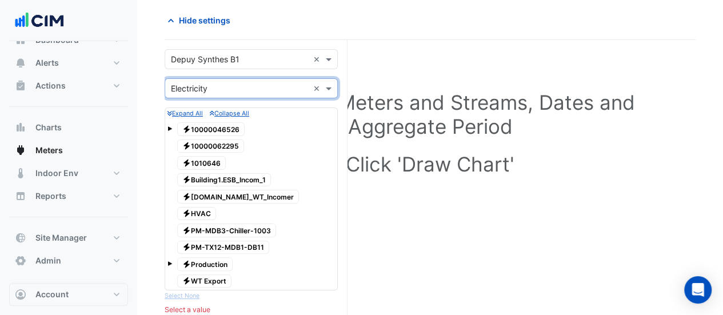
scroll to position [71, 0]
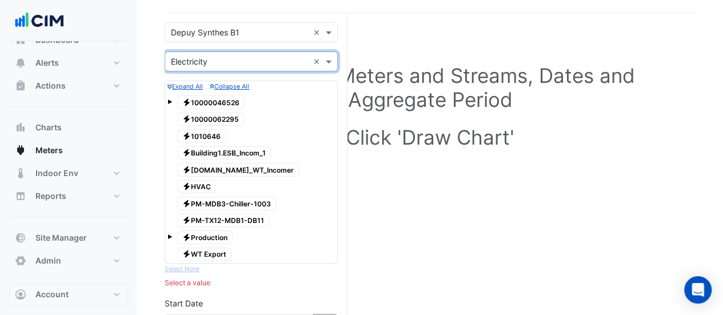
click at [167, 101] on span at bounding box center [169, 101] width 5 height 5
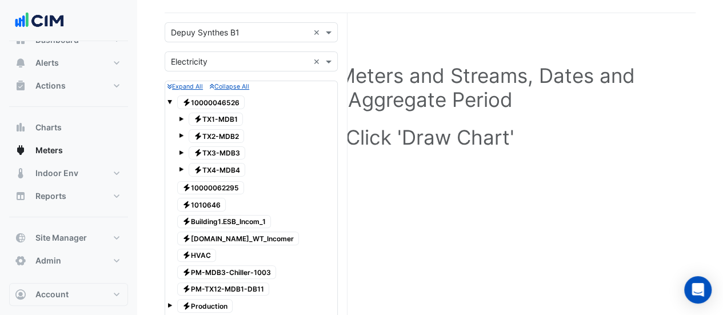
click at [182, 117] on span at bounding box center [181, 119] width 5 height 5
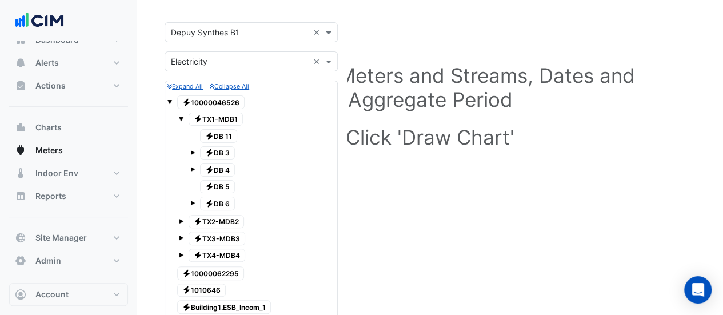
click at [190, 150] on span at bounding box center [192, 152] width 5 height 5
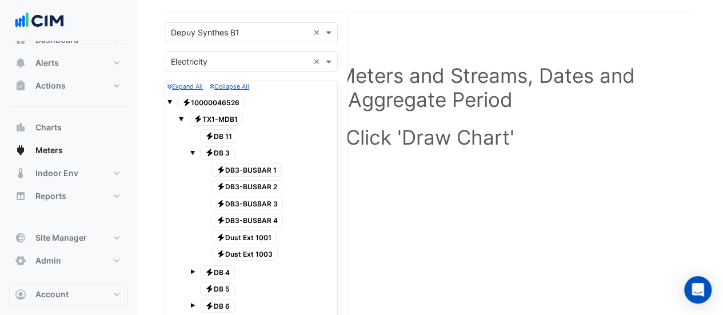
click at [171, 102] on span at bounding box center [169, 101] width 5 height 5
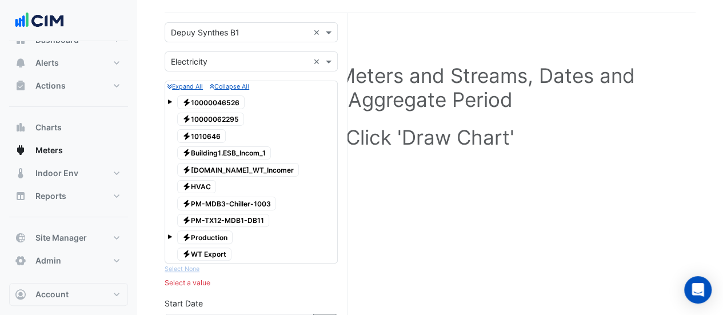
click at [169, 101] on span at bounding box center [169, 101] width 5 height 5
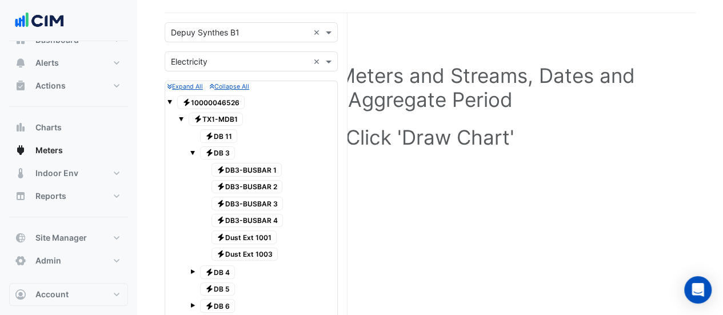
click at [170, 99] on span at bounding box center [169, 101] width 5 height 5
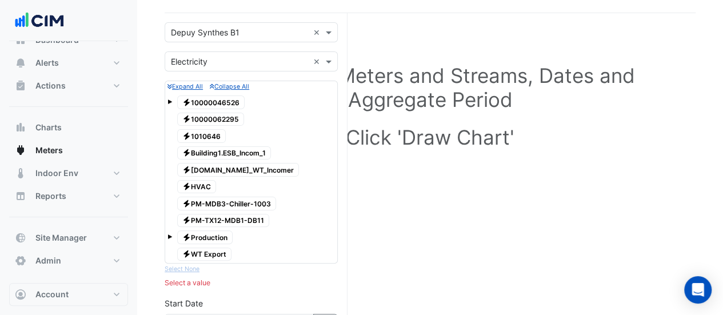
click at [211, 39] on div "× Depuy Synthes B1 ×" at bounding box center [251, 32] width 173 height 20
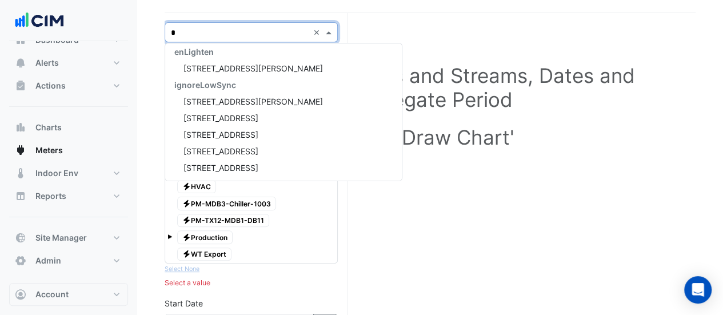
scroll to position [9283, 0]
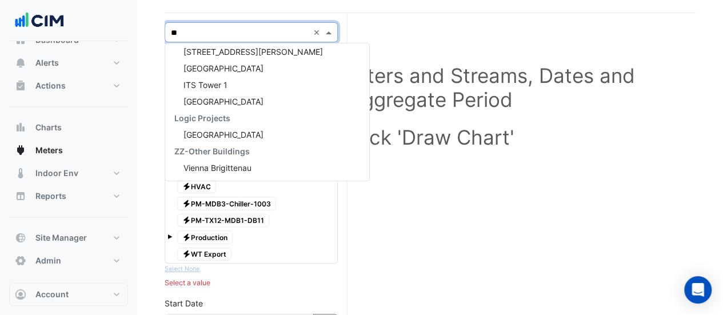
type input "***"
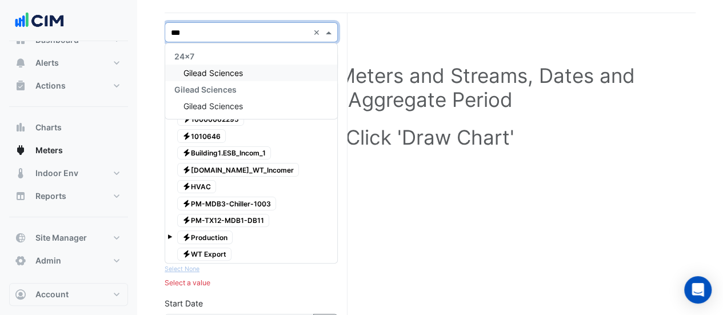
click at [199, 97] on div "Gilead Sciences" at bounding box center [251, 89] width 172 height 17
click at [199, 103] on span "Gilead Sciences" at bounding box center [212, 106] width 59 height 10
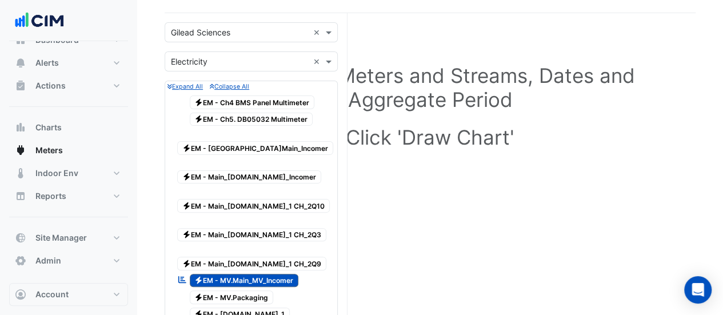
drag, startPoint x: 227, startPoint y: 116, endPoint x: 164, endPoint y: 142, distance: 68.7
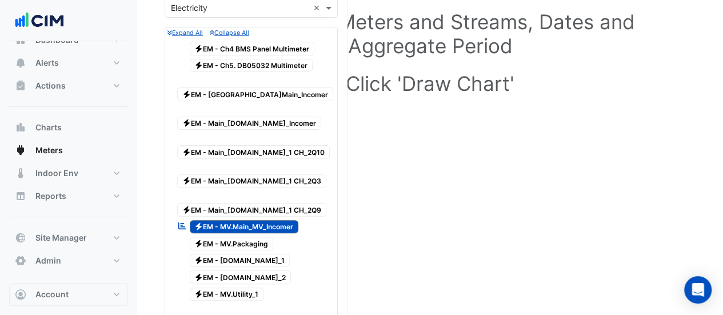
scroll to position [126, 0]
click at [245, 116] on span "Electricity EM - Main_Incomers.Solar_Incomer" at bounding box center [249, 123] width 144 height 14
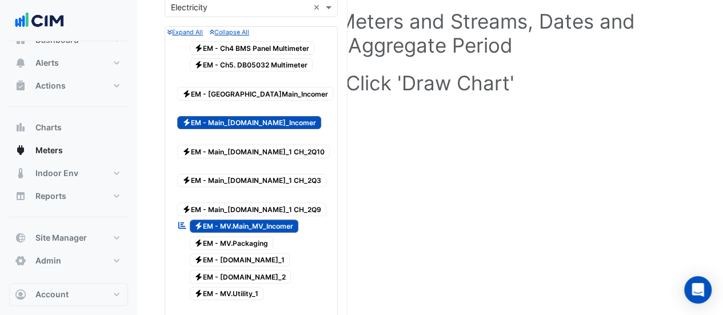
click at [239, 219] on span "Electricity EM - MV.Main_MV_Incomer" at bounding box center [244, 226] width 109 height 14
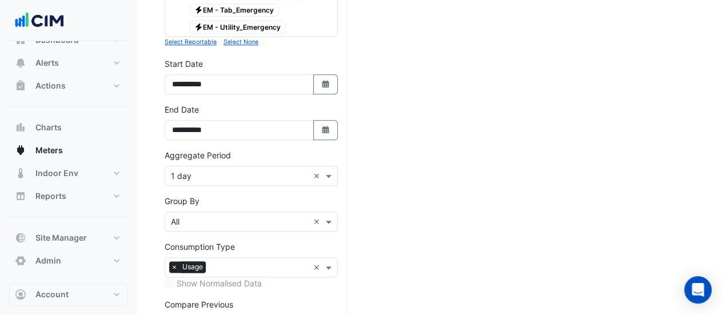
scroll to position [642, 0]
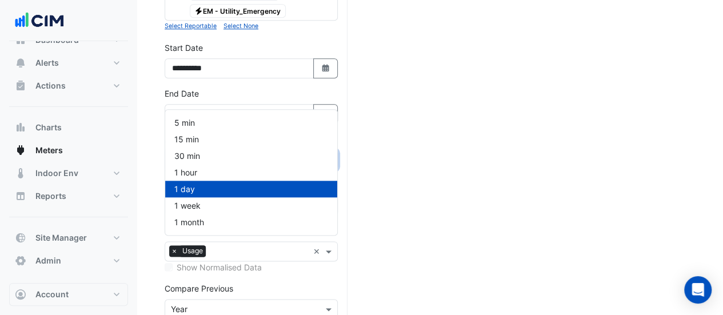
click at [227, 154] on input "text" at bounding box center [240, 160] width 138 height 12
click at [208, 137] on div "15 min" at bounding box center [251, 139] width 172 height 17
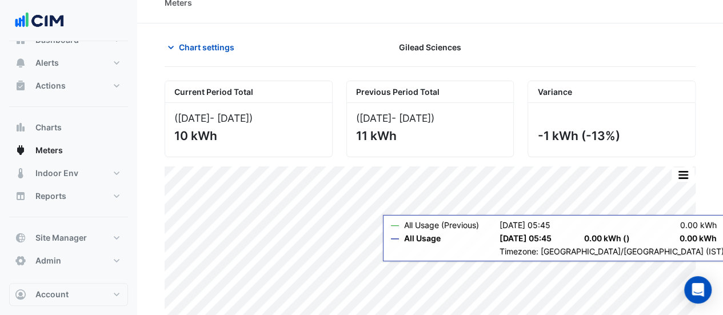
scroll to position [8, 0]
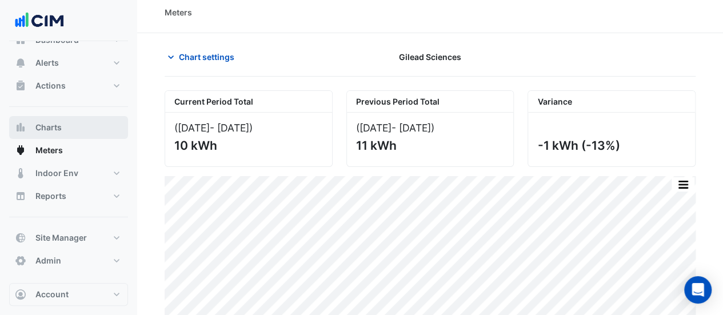
click at [43, 127] on span "Charts" at bounding box center [48, 127] width 26 height 11
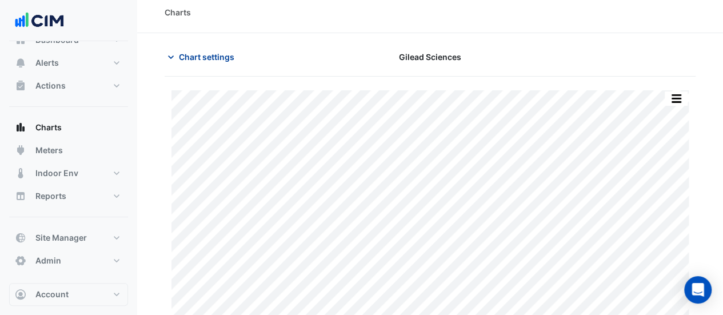
click at [170, 55] on icon "button" at bounding box center [170, 56] width 11 height 11
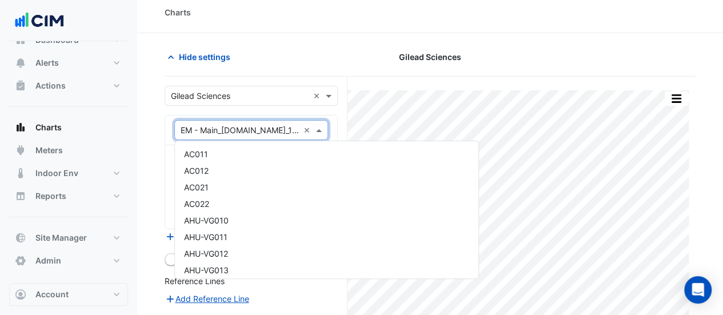
click at [209, 125] on input "text" at bounding box center [240, 131] width 118 height 12
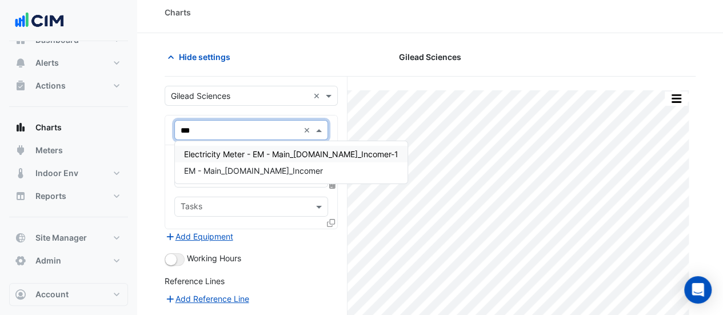
type input "****"
click at [233, 172] on span "EM - Main_Incomers.Solar_Incomer" at bounding box center [253, 171] width 139 height 10
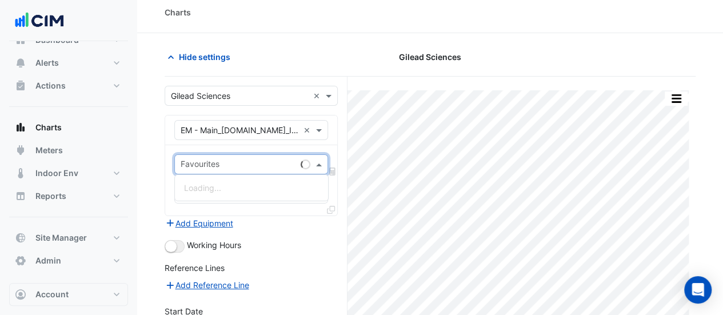
click at [233, 164] on input "text" at bounding box center [238, 165] width 115 height 12
click at [225, 186] on span "Actual Energy Consumption - BMS, Metering" at bounding box center [267, 188] width 166 height 10
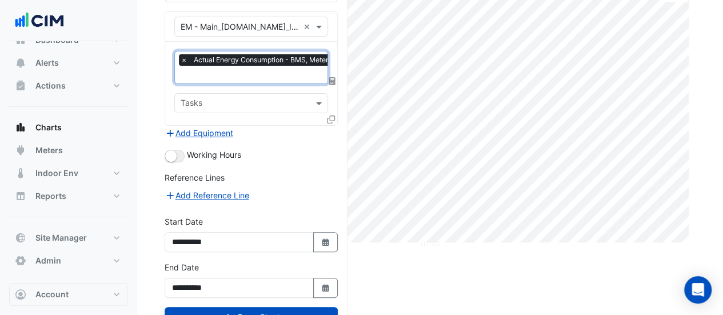
scroll to position [149, 0]
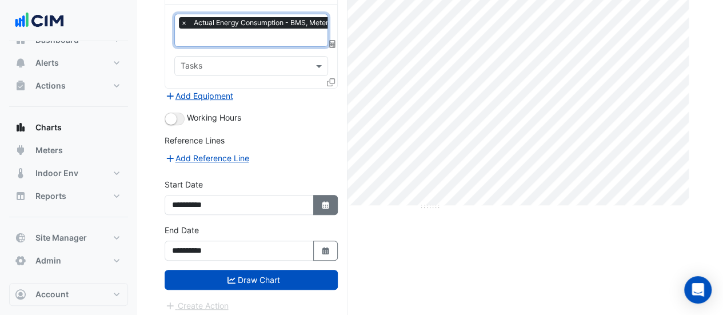
click at [322, 202] on icon "button" at bounding box center [325, 204] width 7 height 7
select select "*"
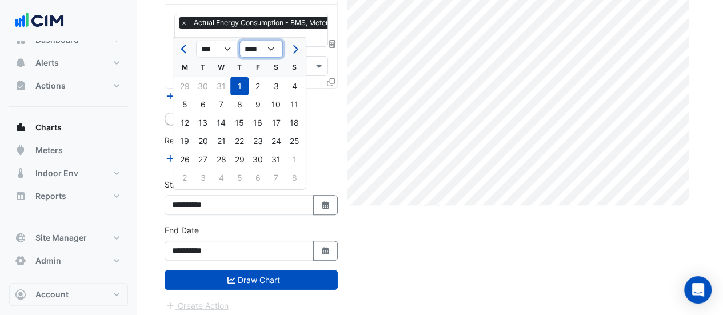
click at [256, 43] on select "**** **** **** **** **** **** **** **** **** **** **** ****" at bounding box center [260, 49] width 43 height 17
select select "****"
click at [239, 41] on select "**** **** **** **** **** **** **** **** **** **** **** ****" at bounding box center [260, 49] width 43 height 17
click at [255, 88] on div "1" at bounding box center [258, 86] width 18 height 18
type input "**********"
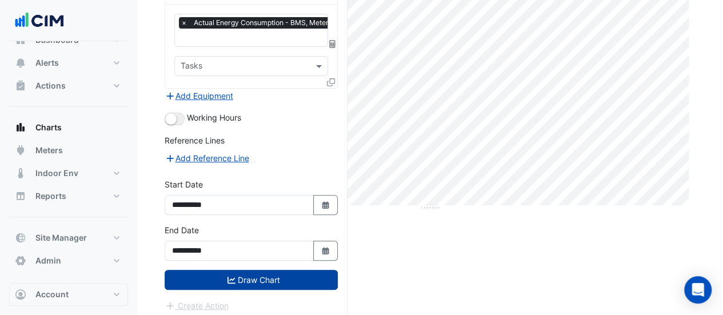
click at [229, 270] on button "Draw Chart" at bounding box center [251, 280] width 173 height 20
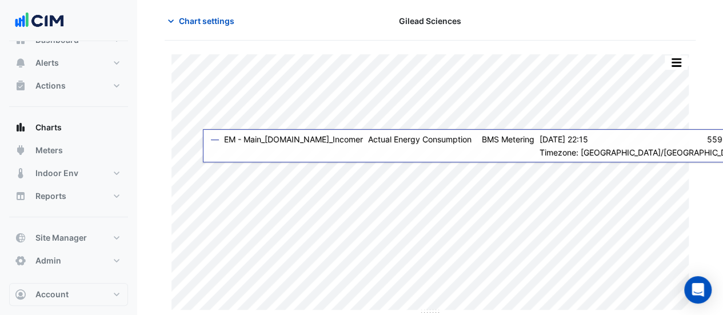
scroll to position [45, 0]
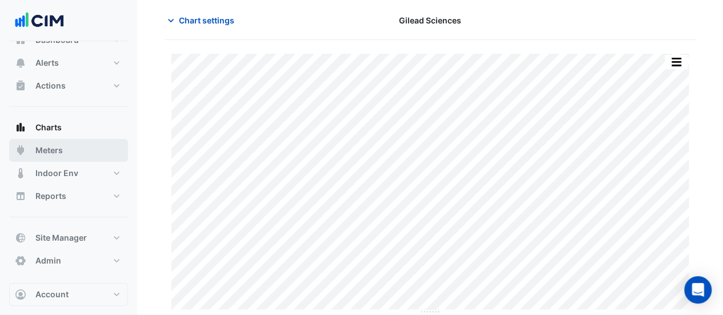
click at [42, 150] on span "Meters" at bounding box center [48, 150] width 27 height 11
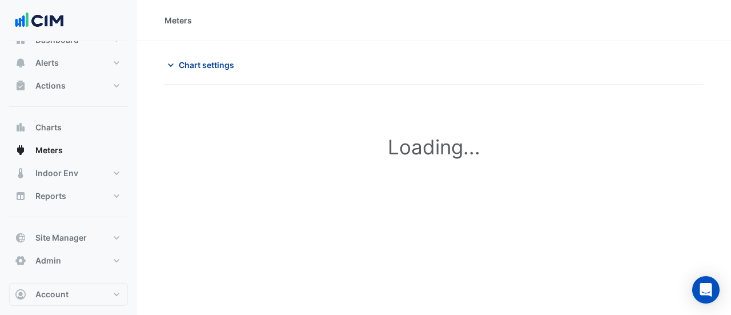
click at [218, 69] on span "Chart settings" at bounding box center [206, 65] width 55 height 12
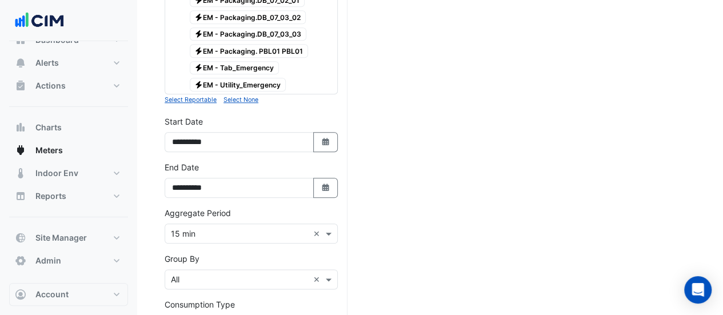
scroll to position [575, 0]
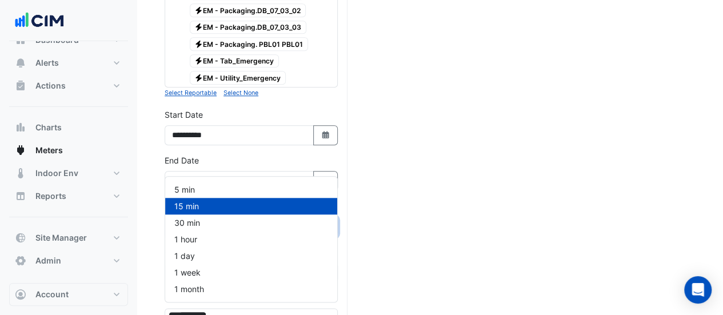
click at [198, 221] on input "text" at bounding box center [240, 227] width 138 height 12
click at [201, 253] on div "1 day" at bounding box center [251, 255] width 172 height 17
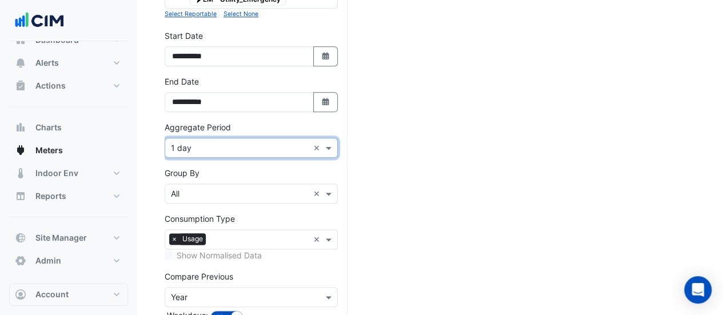
scroll to position [662, 0]
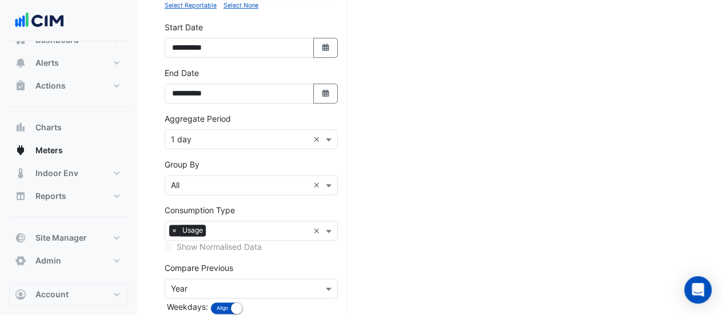
drag, startPoint x: 227, startPoint y: 262, endPoint x: 230, endPoint y: 271, distance: 9.6
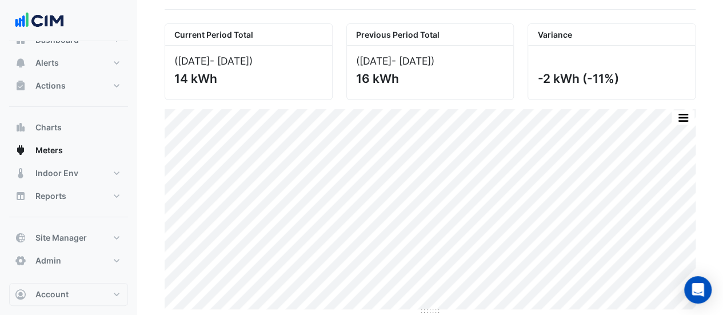
scroll to position [75, 0]
